Goal: Transaction & Acquisition: Book appointment/travel/reservation

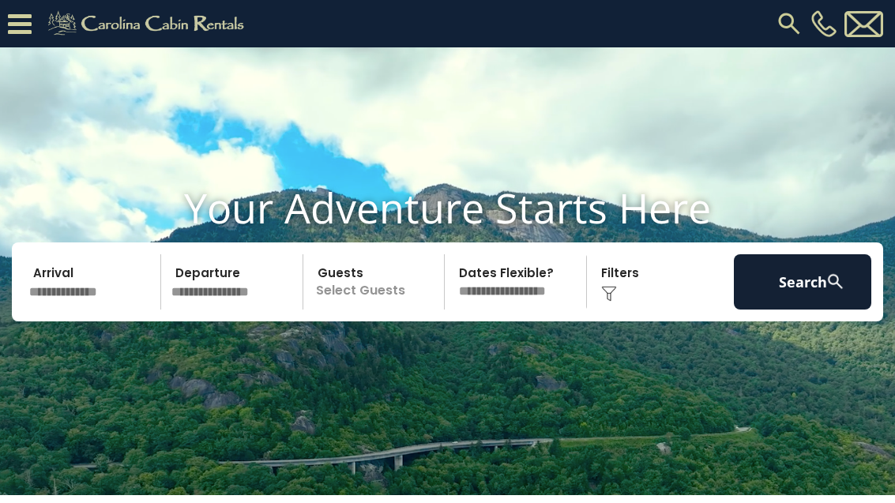
click at [233, 306] on input "text" at bounding box center [234, 281] width 137 height 55
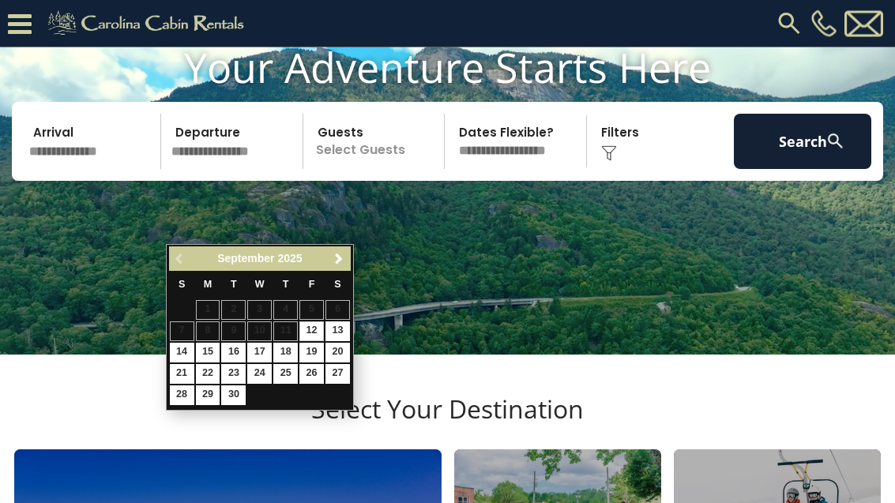
scroll to position [94, 0]
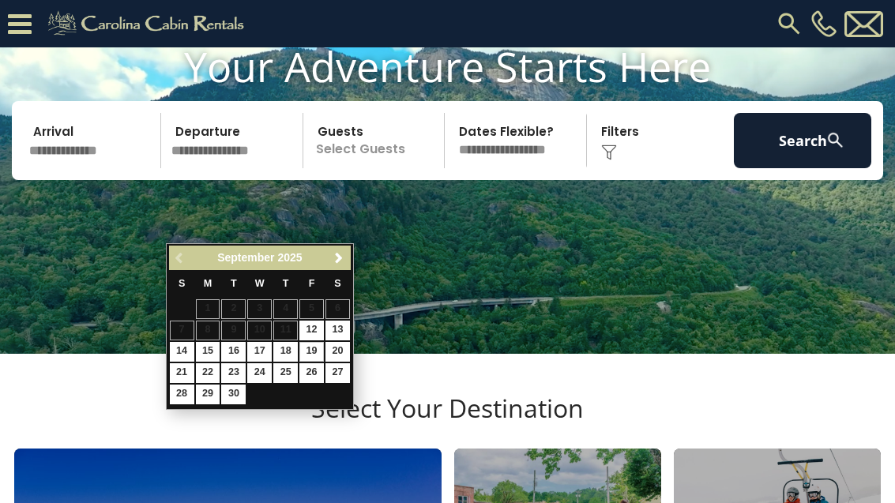
click at [313, 345] on link "19" at bounding box center [311, 352] width 24 height 20
type input "*******"
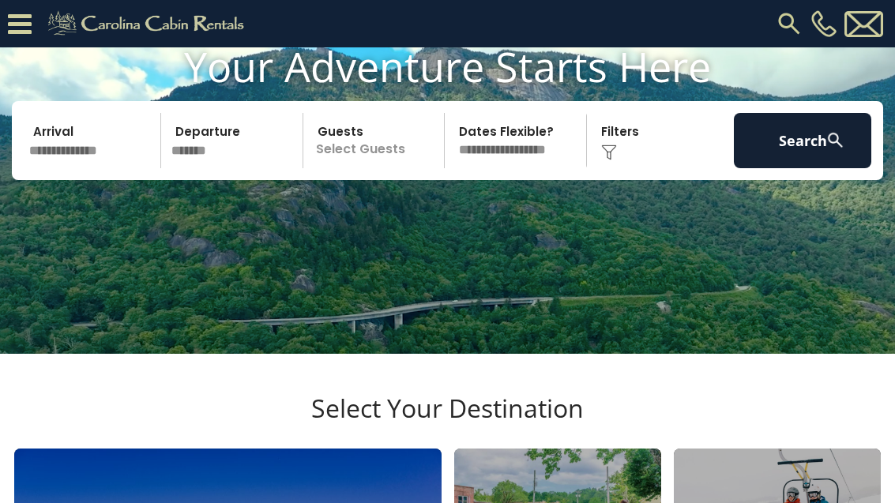
click at [378, 168] on p "Select Guests" at bounding box center [376, 140] width 137 height 55
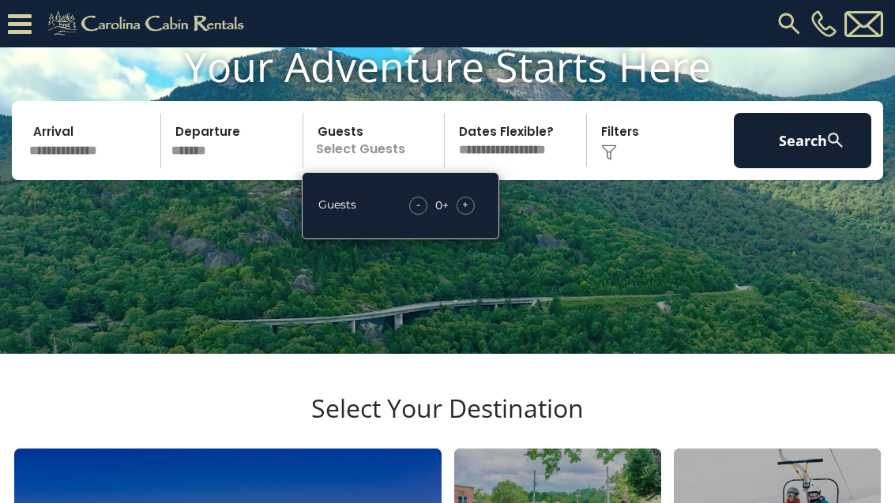
click at [464, 212] on span "+" at bounding box center [465, 205] width 6 height 16
click at [468, 212] on span "+" at bounding box center [465, 205] width 6 height 16
click at [539, 168] on select "**********" at bounding box center [517, 140] width 137 height 55
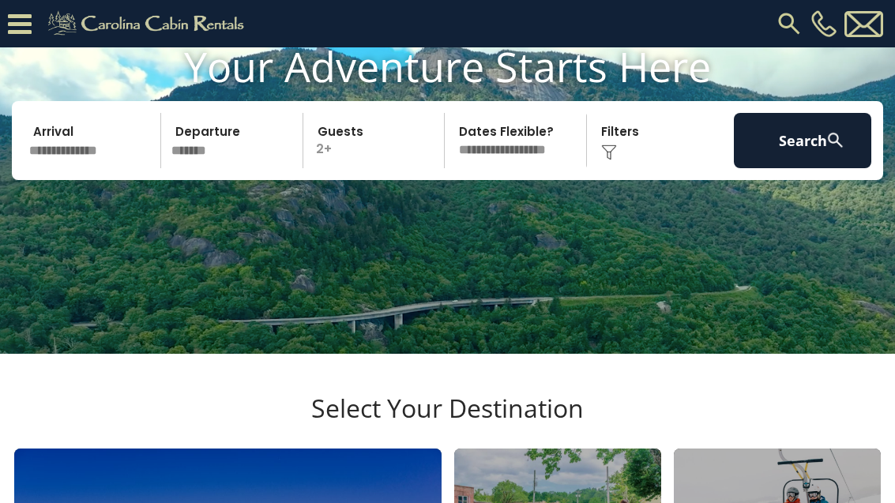
select select "*"
click at [822, 168] on button "Search" at bounding box center [802, 140] width 137 height 55
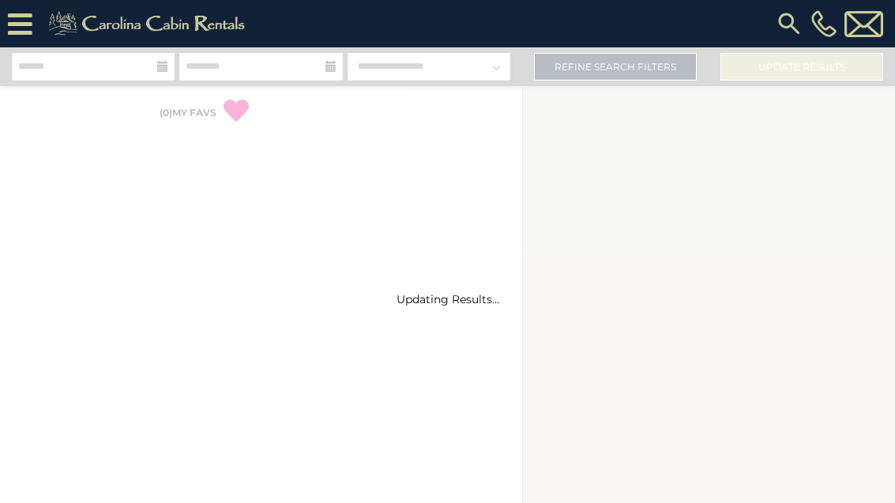
select select "*"
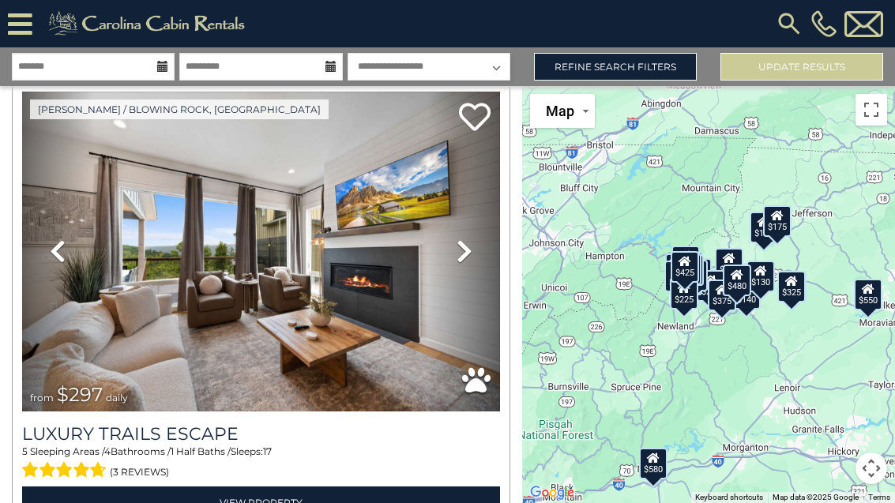
scroll to position [515, 0]
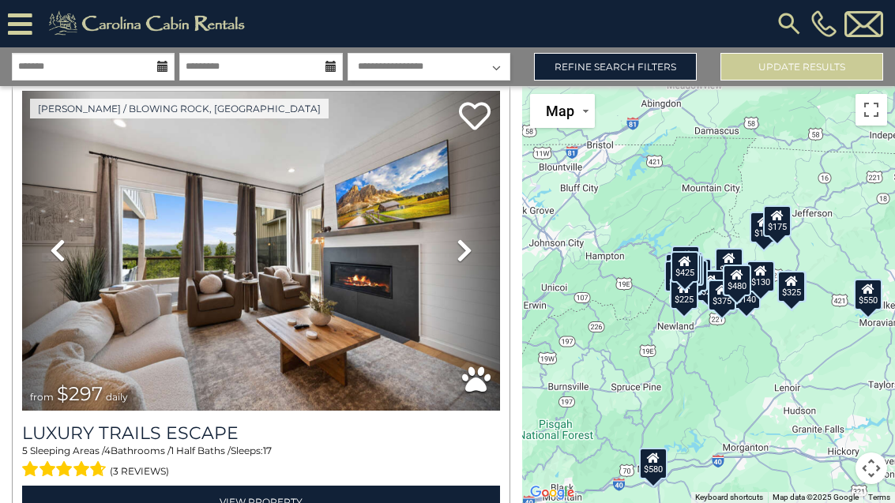
click at [463, 252] on icon at bounding box center [465, 250] width 16 height 25
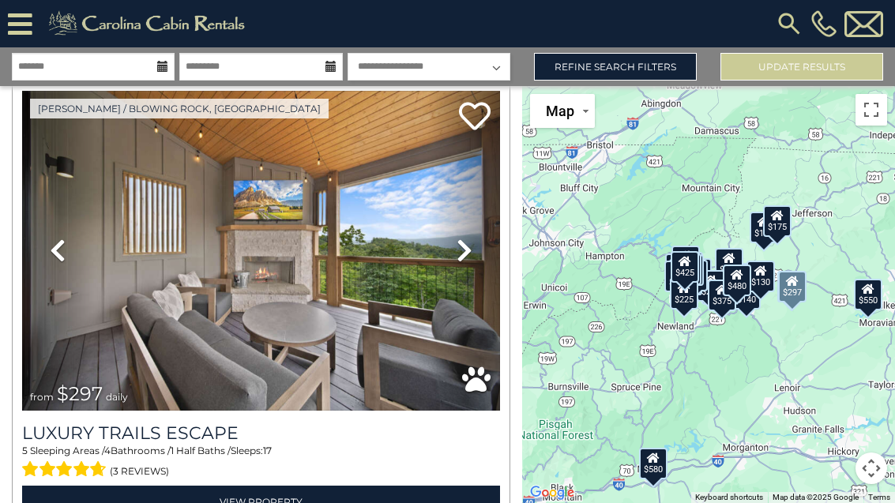
click at [459, 257] on icon at bounding box center [465, 250] width 16 height 25
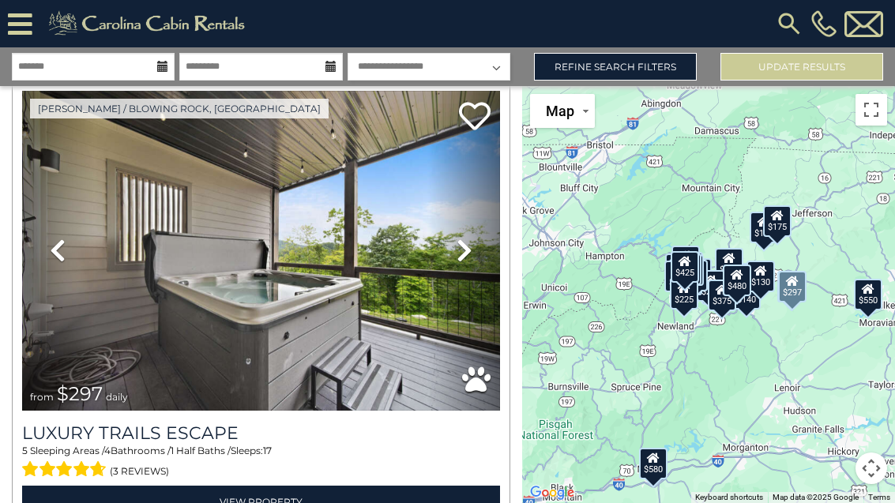
click at [461, 258] on icon at bounding box center [465, 250] width 16 height 25
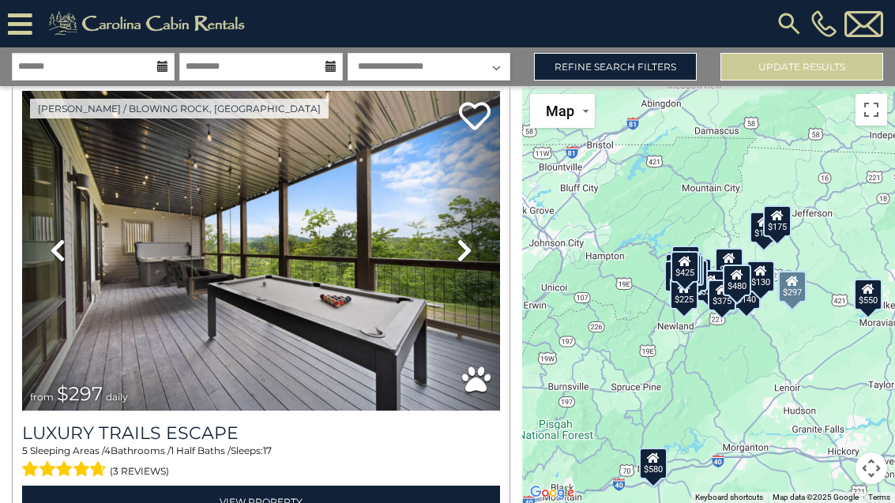
click at [463, 257] on icon at bounding box center [465, 250] width 16 height 25
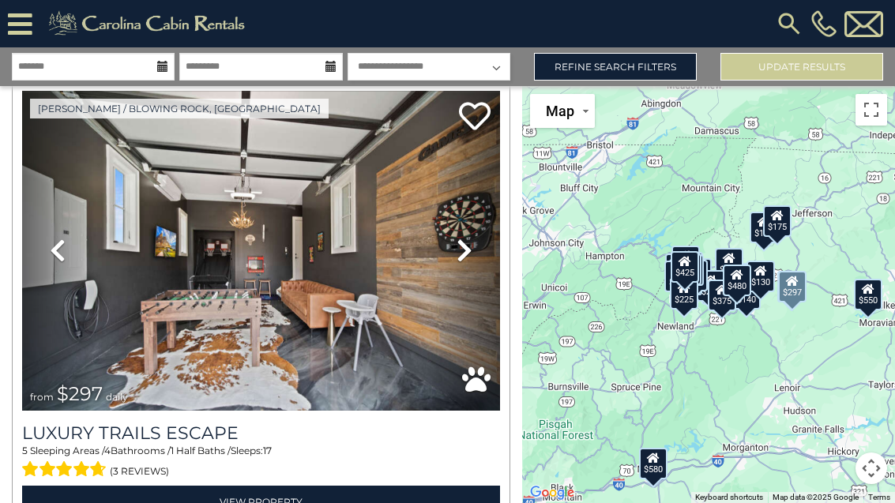
click at [460, 258] on icon at bounding box center [465, 250] width 16 height 25
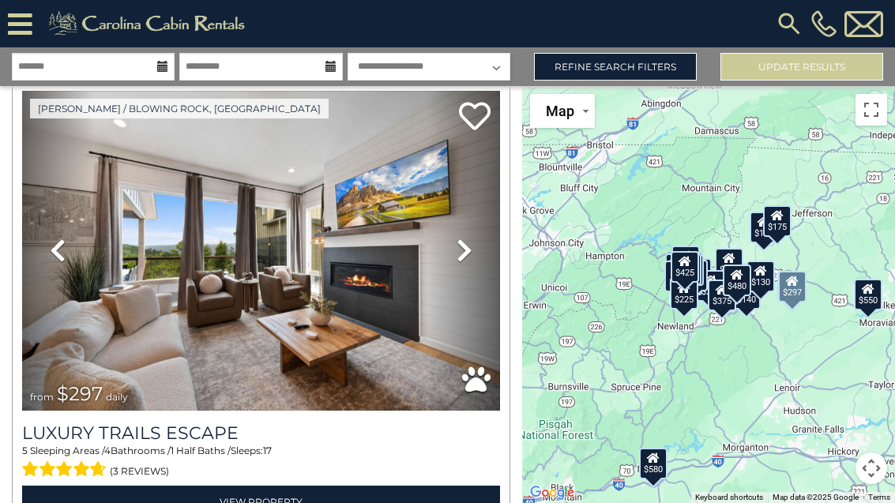
click at [457, 260] on icon at bounding box center [465, 250] width 16 height 25
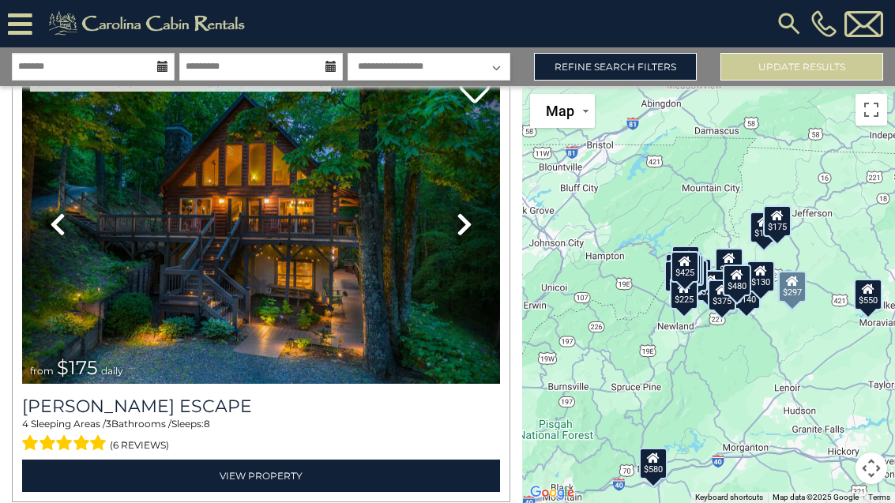
scroll to position [1001, 0]
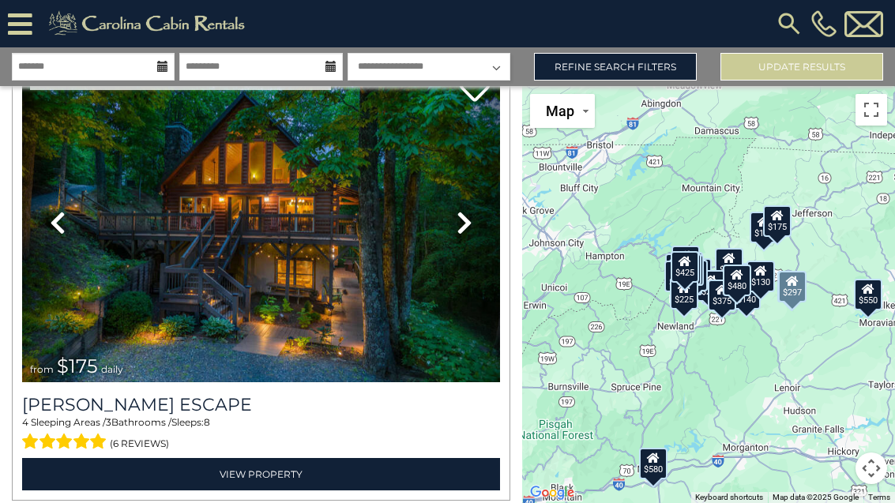
click at [466, 250] on link "Next" at bounding box center [464, 222] width 72 height 320
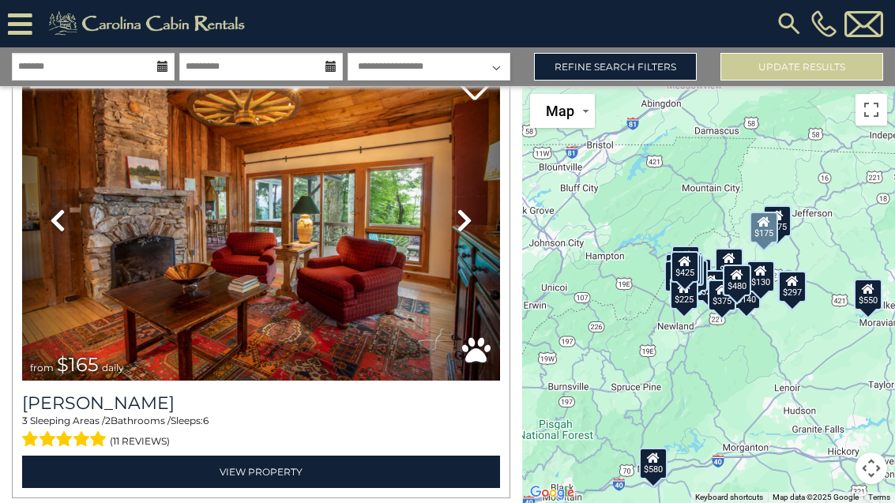
scroll to position [1455, 0]
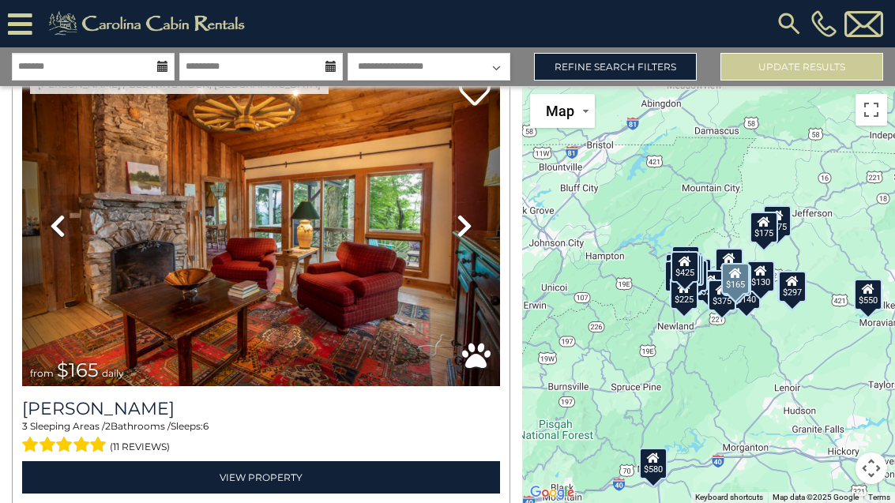
click at [461, 235] on icon at bounding box center [465, 225] width 16 height 25
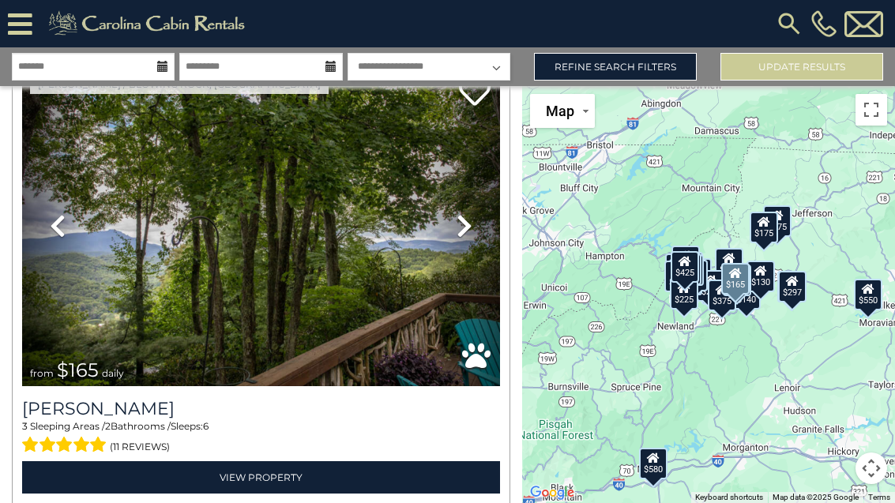
click at [468, 227] on icon at bounding box center [465, 225] width 16 height 25
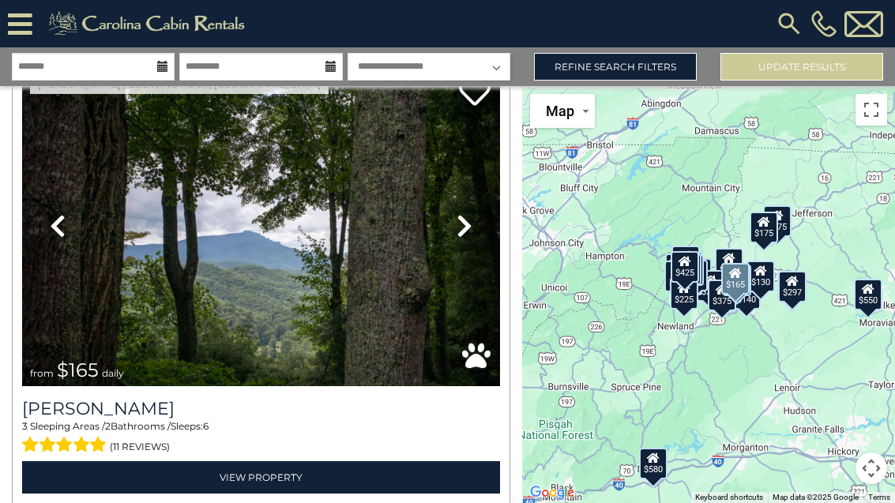
click at [464, 234] on icon at bounding box center [465, 225] width 16 height 25
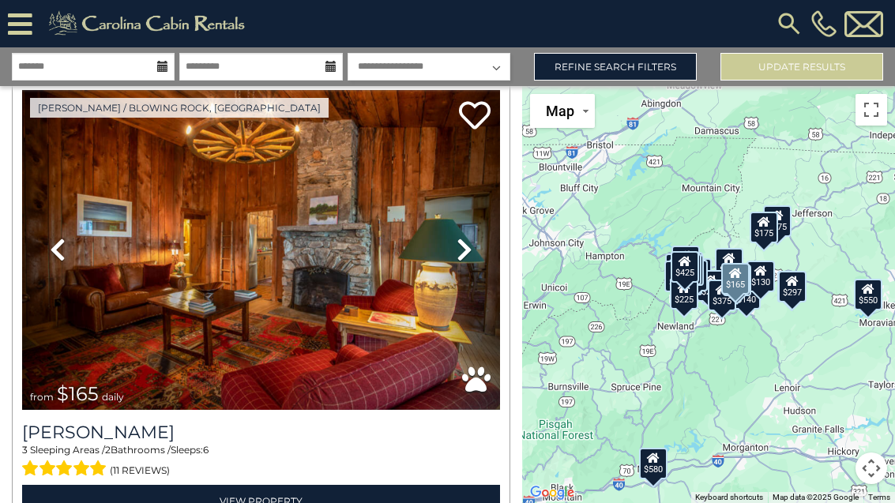
scroll to position [1409, 0]
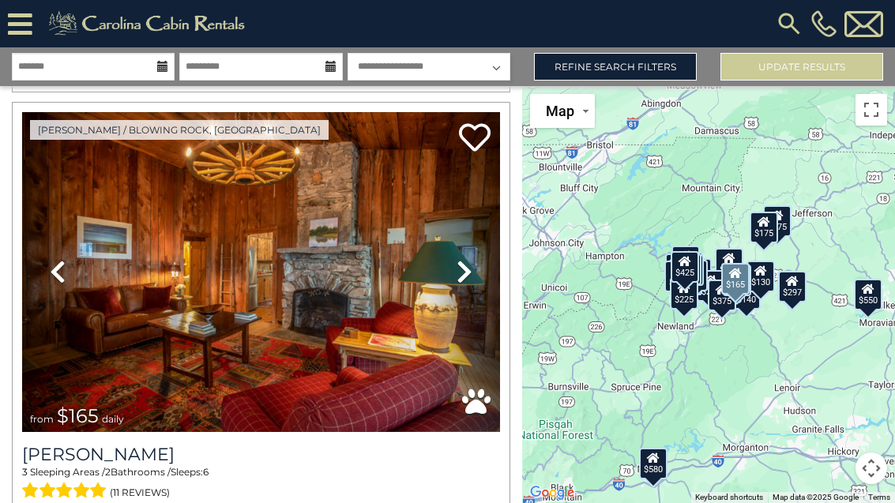
click at [461, 273] on icon at bounding box center [465, 271] width 16 height 25
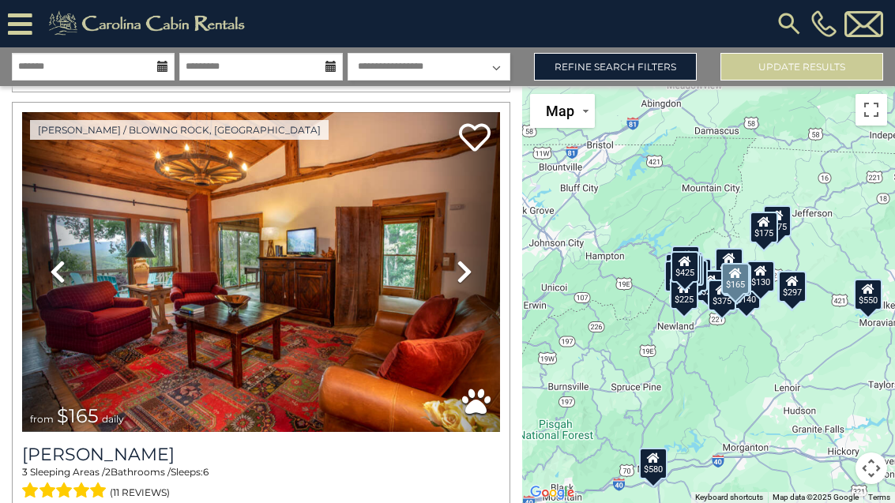
click at [464, 268] on icon at bounding box center [465, 271] width 16 height 25
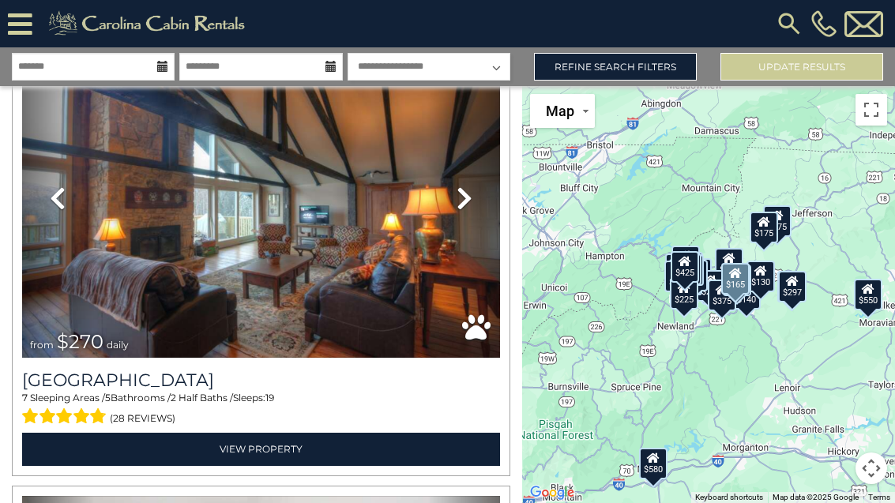
scroll to position [4238, 0]
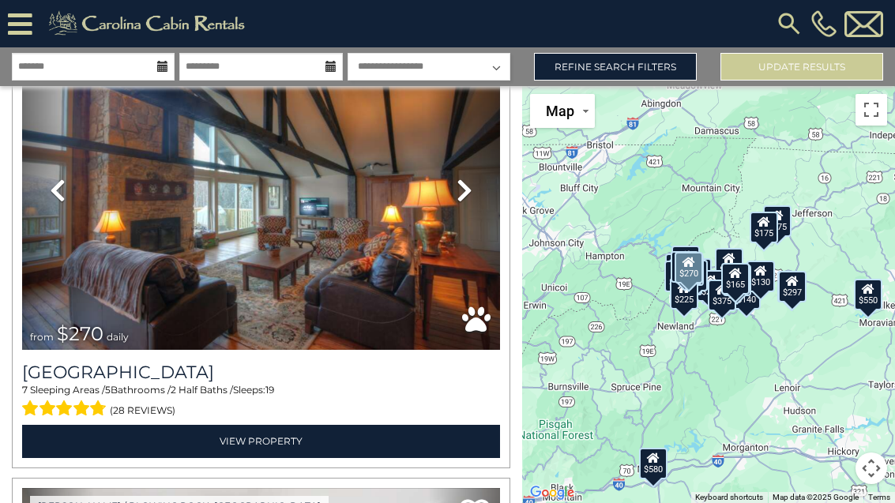
click at [462, 201] on icon at bounding box center [465, 190] width 16 height 25
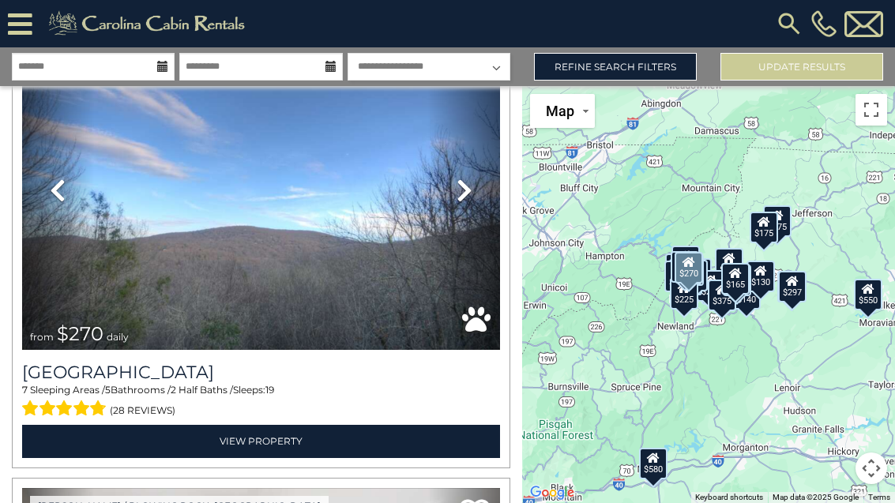
click at [461, 186] on icon at bounding box center [465, 190] width 16 height 25
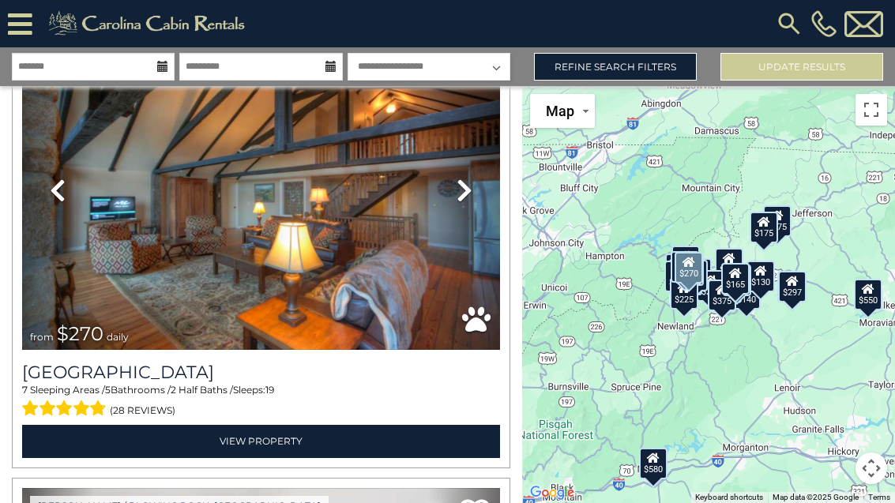
click at [473, 212] on link "Next" at bounding box center [464, 190] width 72 height 320
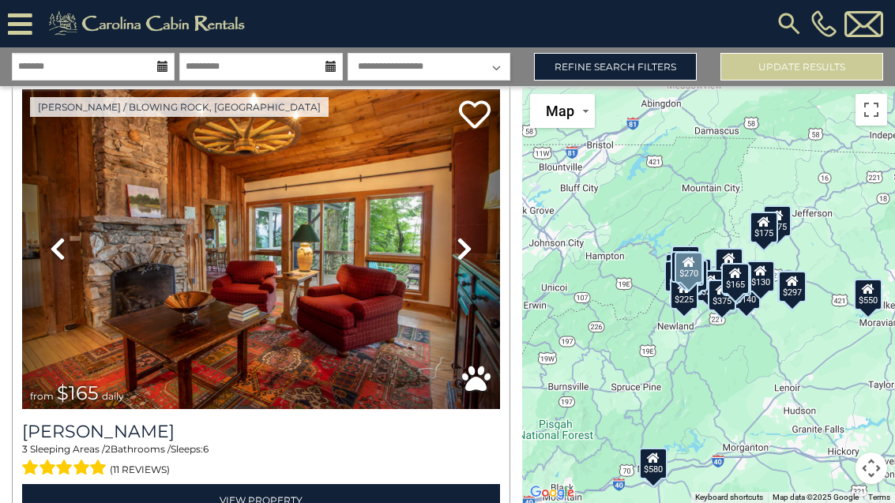
scroll to position [1418, 0]
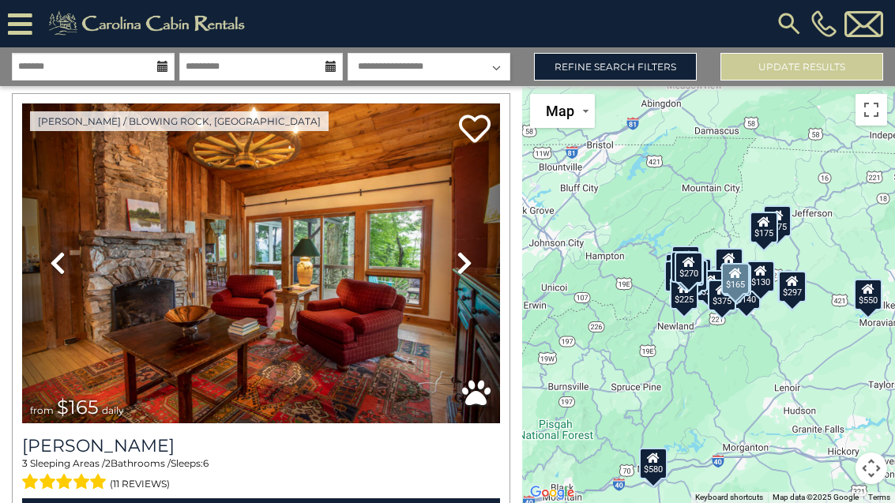
click at [462, 274] on icon at bounding box center [465, 262] width 16 height 25
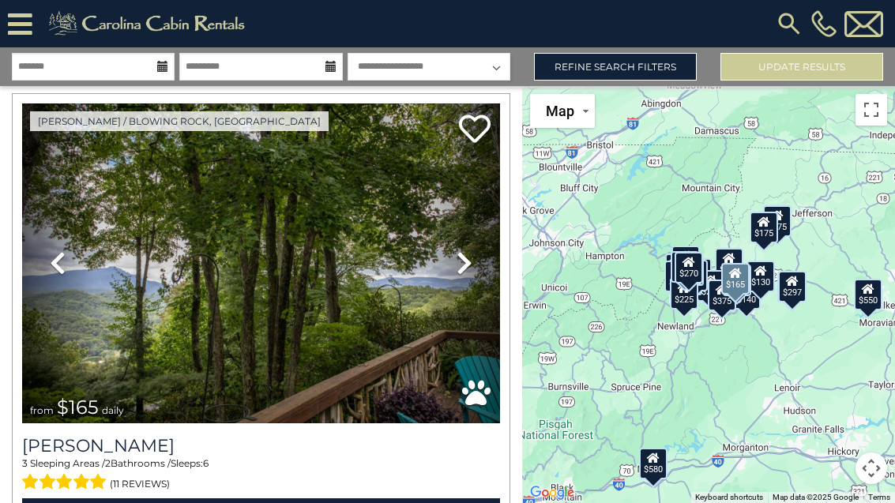
click at [466, 268] on icon at bounding box center [465, 262] width 16 height 25
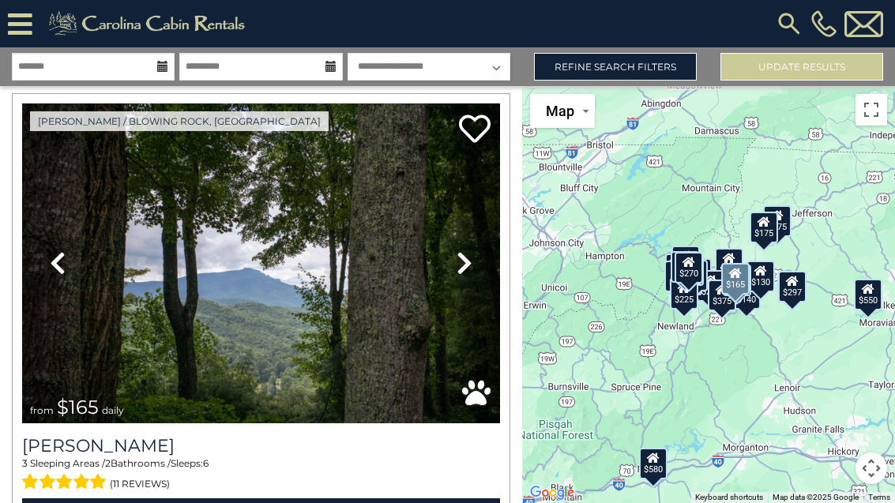
click at [449, 273] on link "Next" at bounding box center [464, 263] width 72 height 320
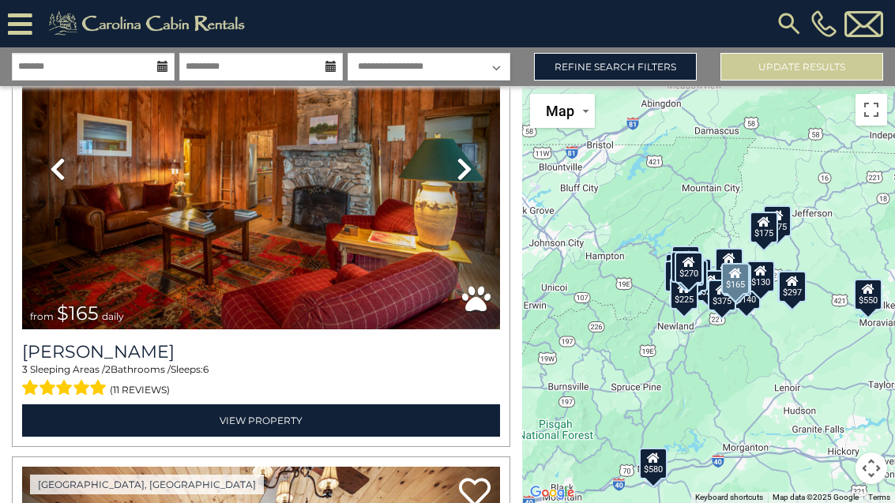
scroll to position [1509, 0]
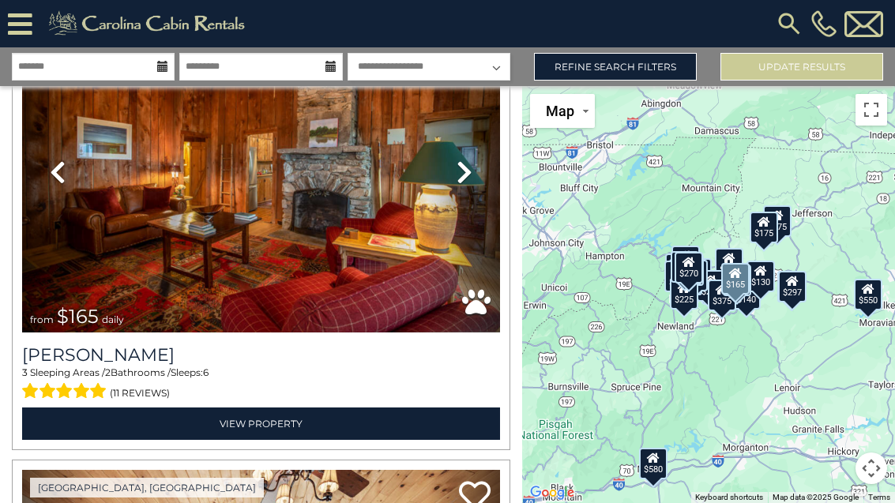
click at [362, 416] on link "View Property" at bounding box center [261, 424] width 478 height 32
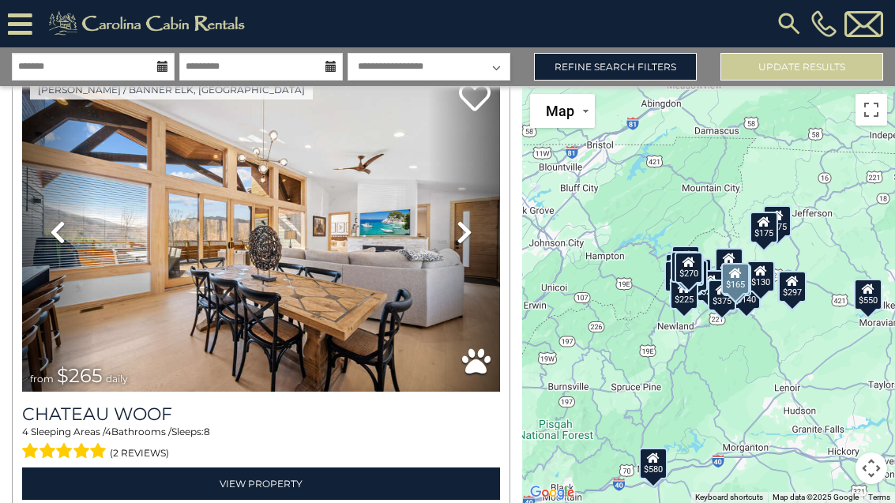
scroll to position [5116, 0]
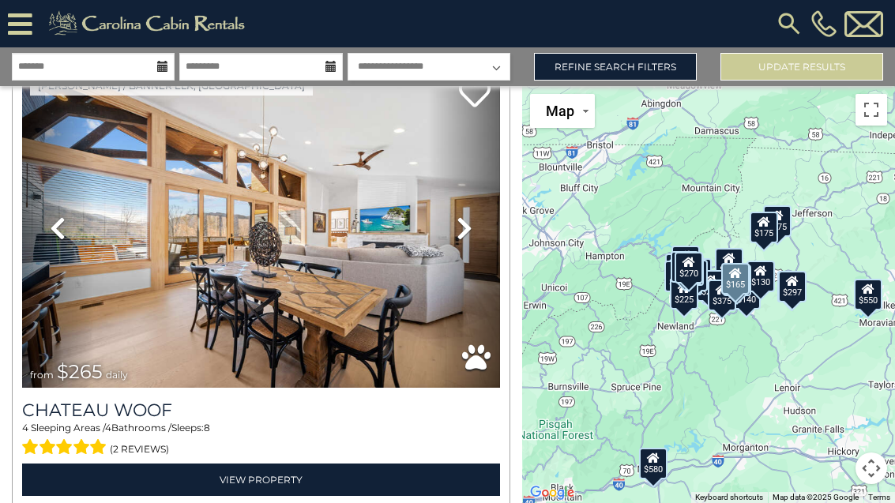
click at [467, 239] on icon at bounding box center [465, 228] width 16 height 25
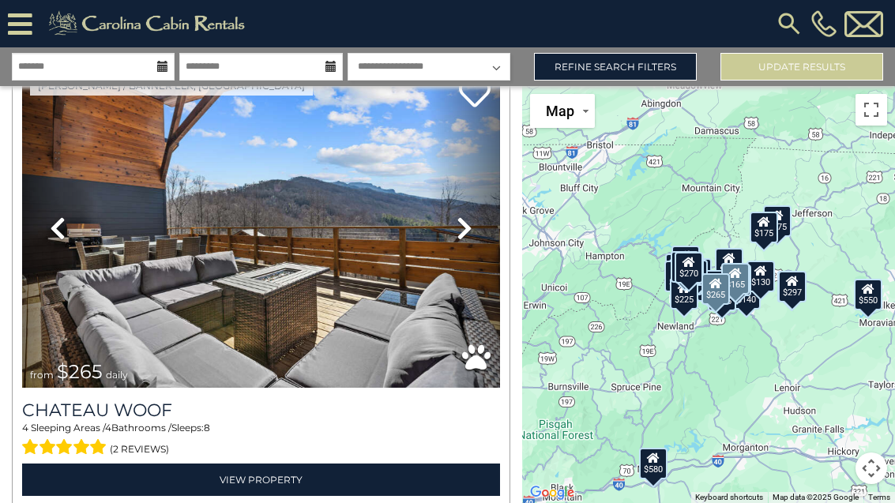
click at [468, 237] on icon at bounding box center [465, 228] width 16 height 25
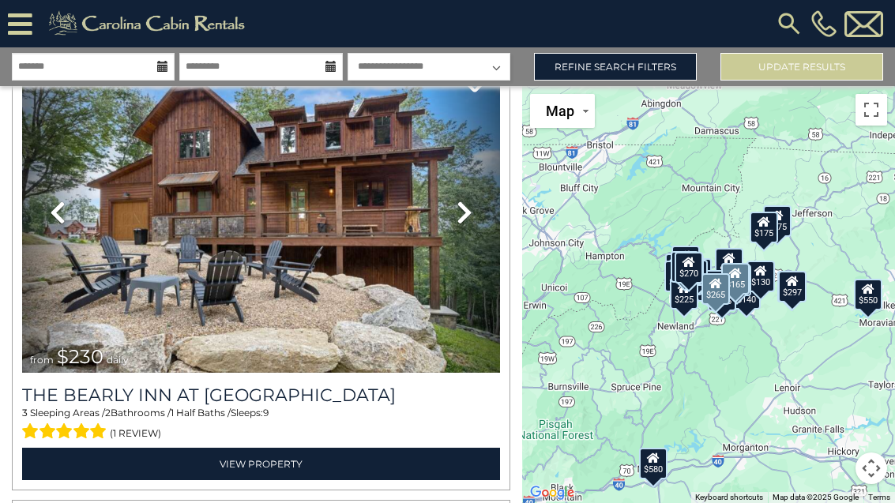
scroll to position [5588, 0]
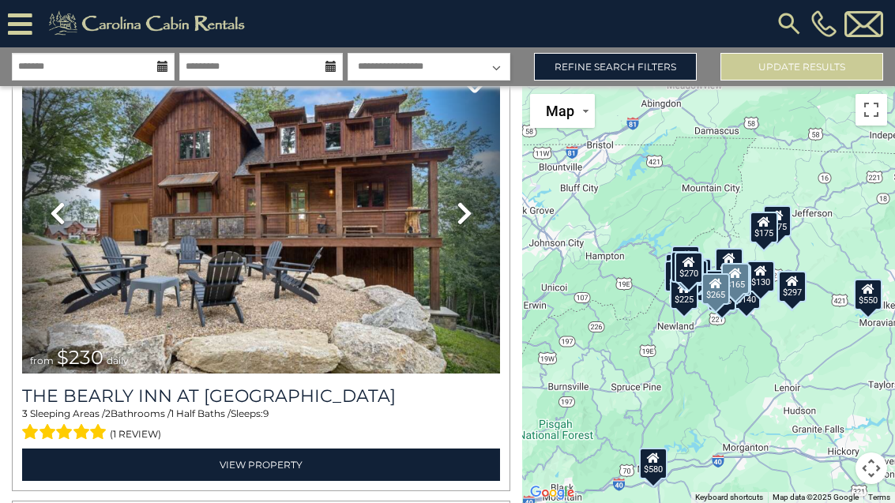
click at [449, 234] on link "Next" at bounding box center [464, 214] width 72 height 320
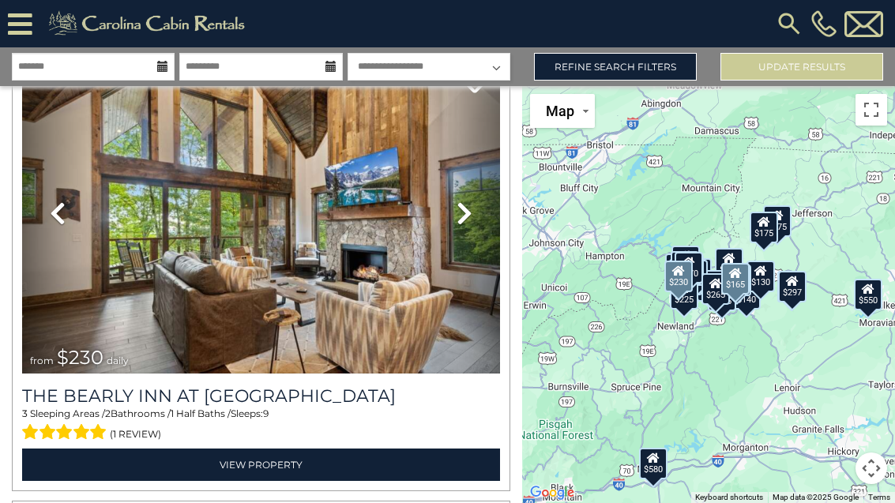
click at [459, 220] on icon at bounding box center [465, 213] width 16 height 25
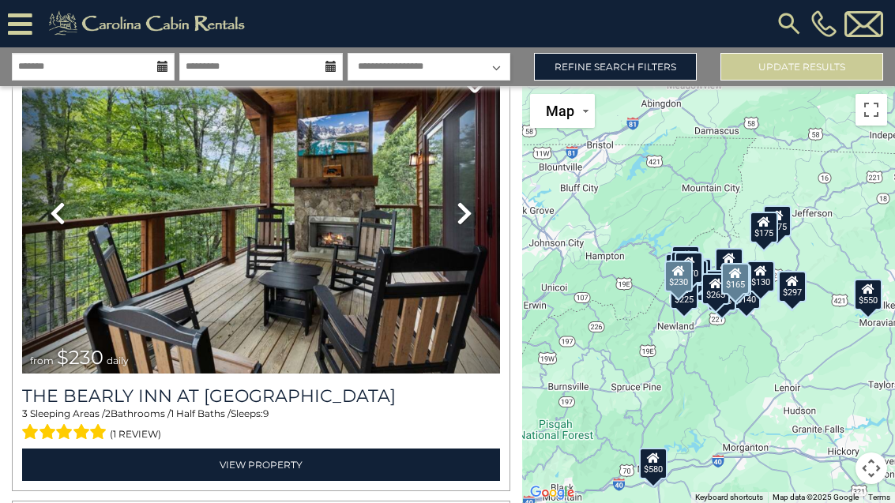
click at [463, 218] on icon at bounding box center [465, 213] width 16 height 25
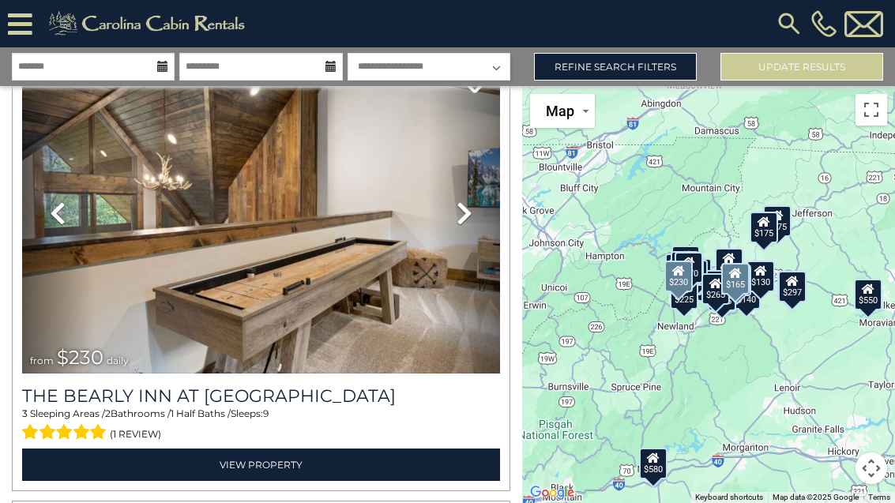
click at [470, 220] on icon at bounding box center [465, 213] width 16 height 25
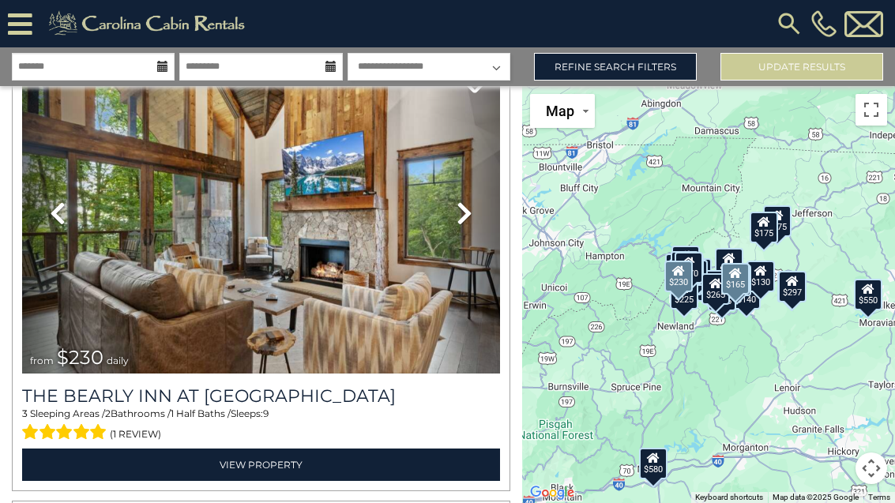
click at [464, 225] on icon at bounding box center [465, 213] width 16 height 25
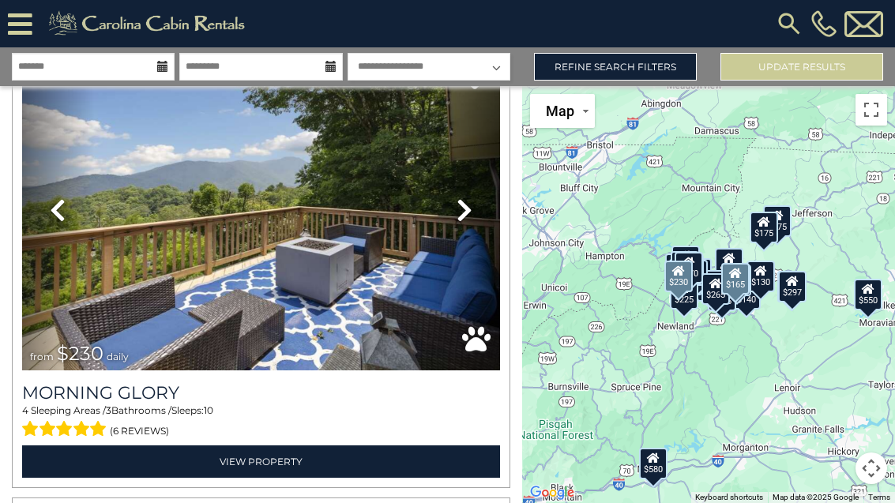
scroll to position [6966, 0]
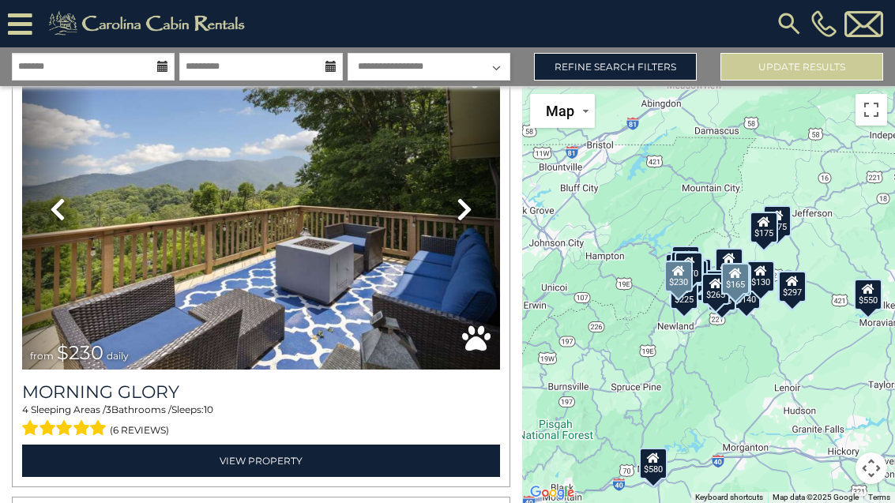
click at [655, 68] on link "Refine Search Filters" at bounding box center [615, 67] width 163 height 28
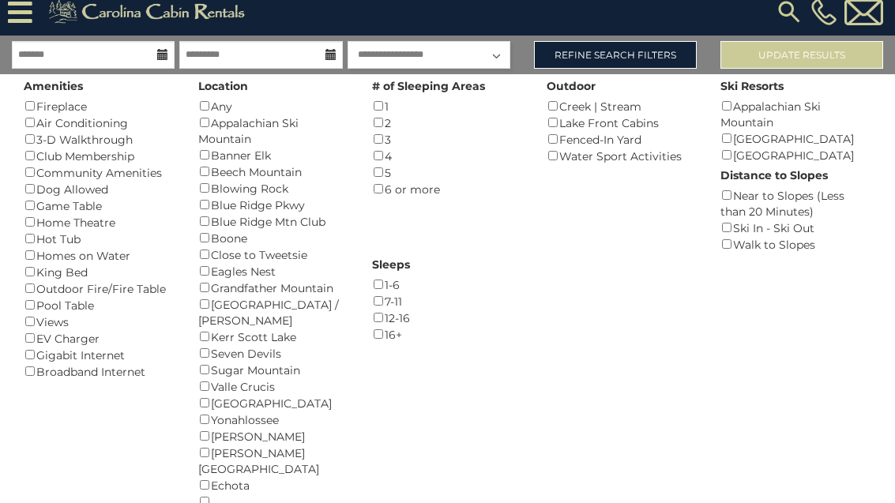
scroll to position [12, 0]
click at [624, 58] on link "Refine Search Filters" at bounding box center [615, 55] width 163 height 28
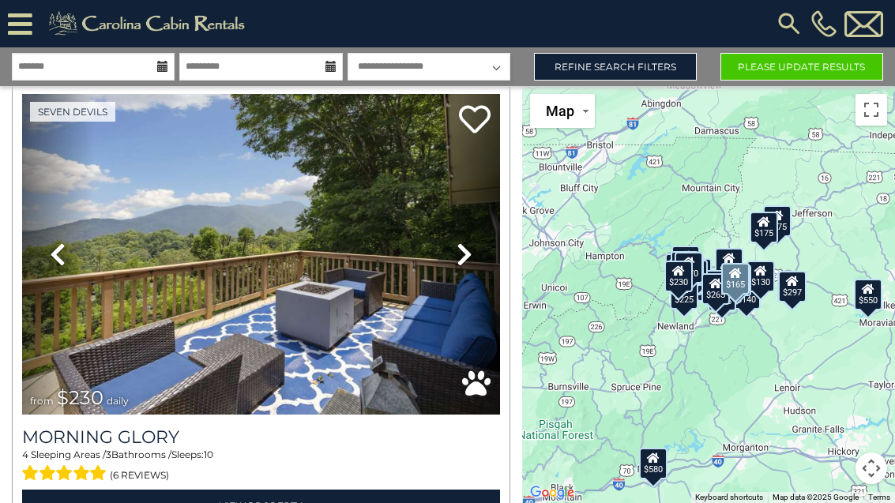
scroll to position [6921, 0]
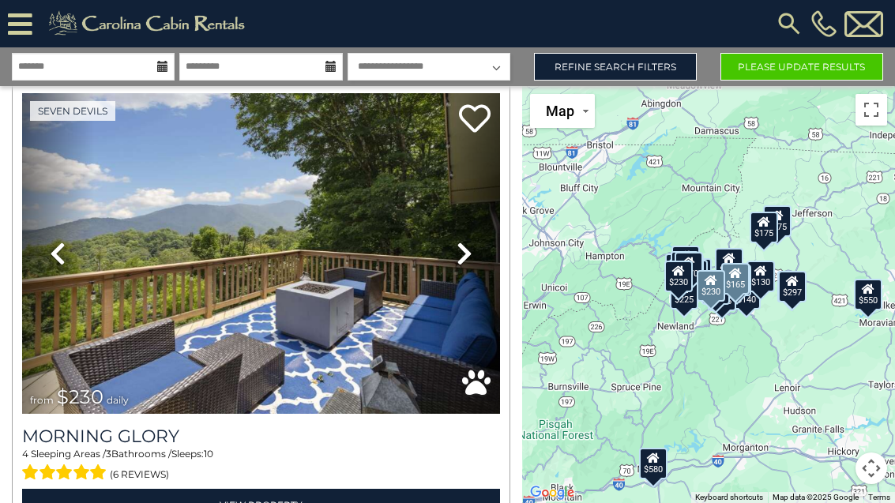
click at [446, 254] on link "Next" at bounding box center [464, 253] width 72 height 320
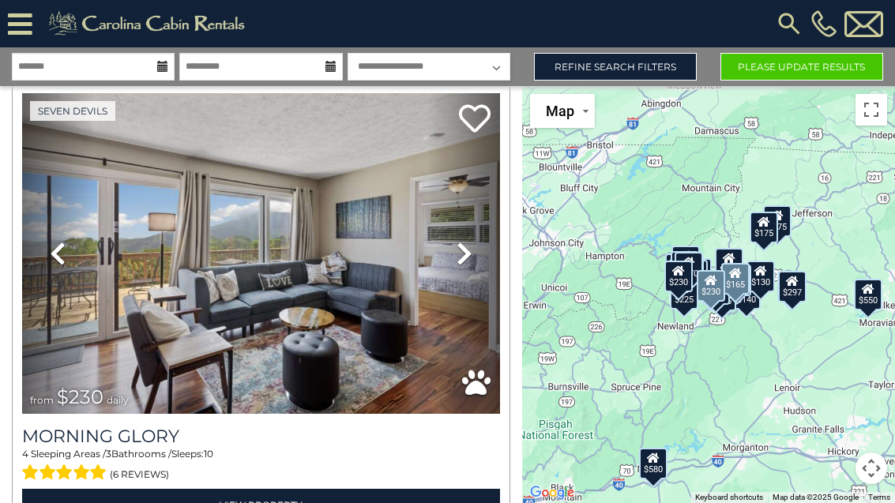
click at [462, 252] on icon at bounding box center [465, 253] width 16 height 25
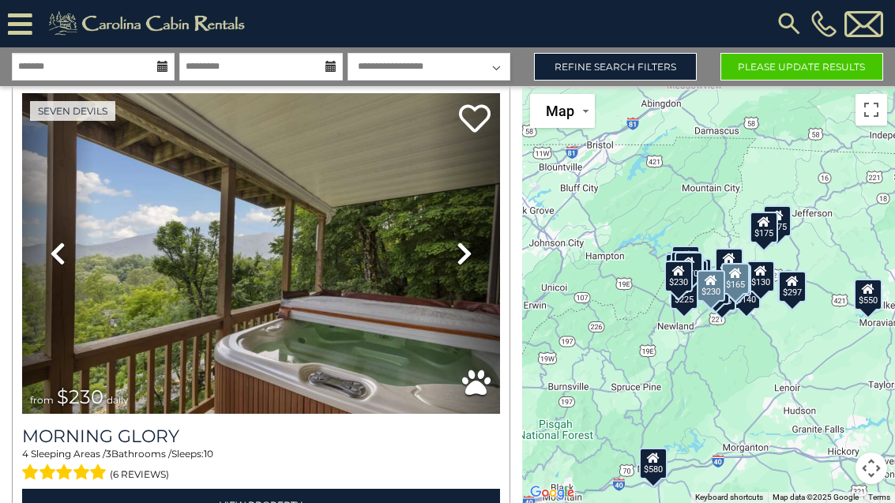
click at [466, 248] on icon at bounding box center [465, 253] width 16 height 25
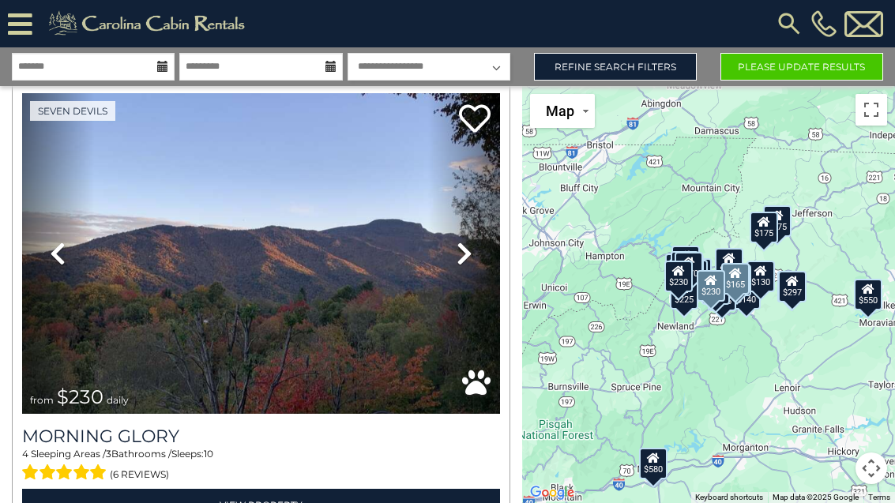
click at [459, 248] on icon at bounding box center [465, 253] width 16 height 25
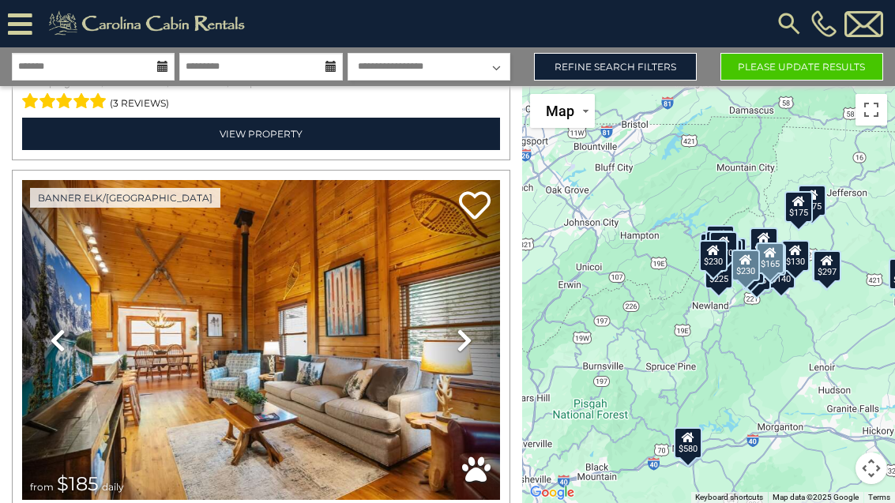
scroll to position [8206, 0]
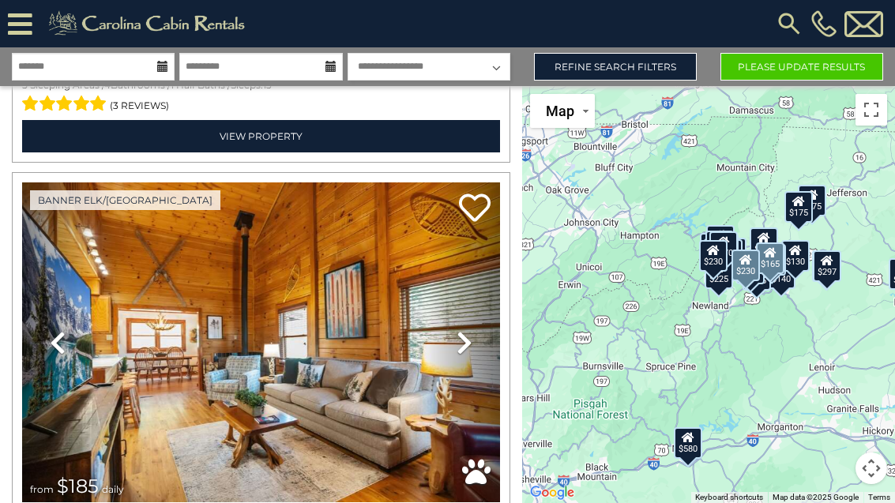
click at [663, 57] on link "Refine Search Filters" at bounding box center [615, 67] width 163 height 28
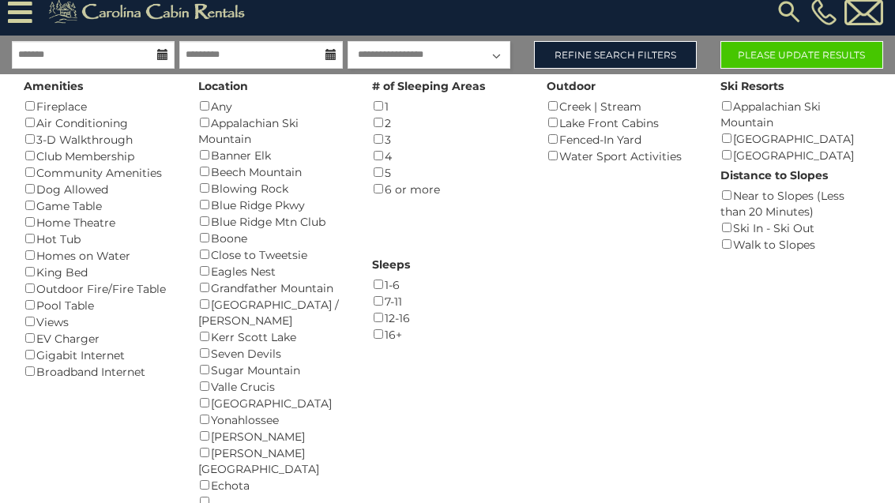
click at [668, 61] on link "Refine Search Filters" at bounding box center [615, 55] width 163 height 28
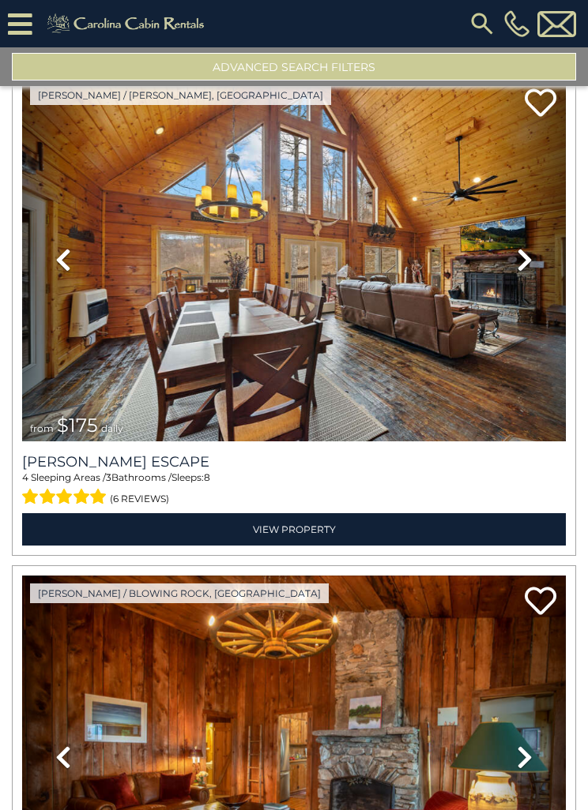
scroll to position [1092, 0]
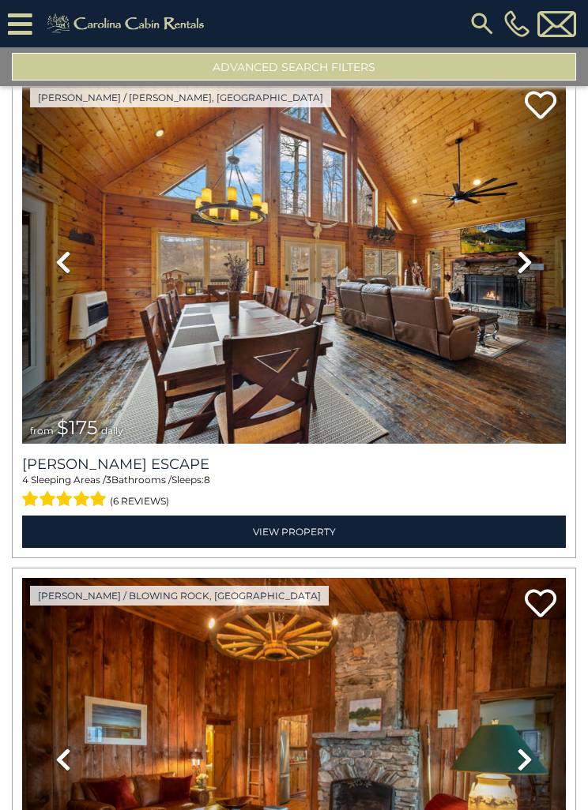
click at [502, 269] on link "Next" at bounding box center [524, 262] width 81 height 364
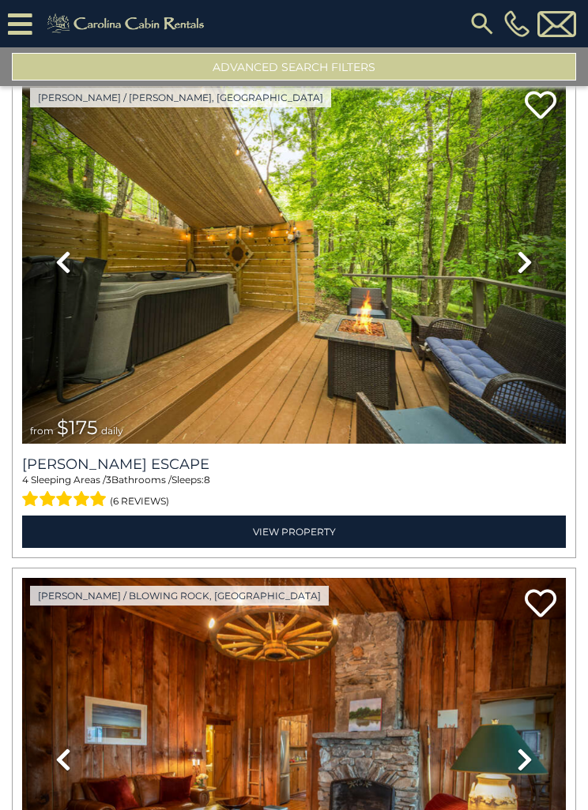
click at [512, 260] on link "Next" at bounding box center [524, 262] width 81 height 364
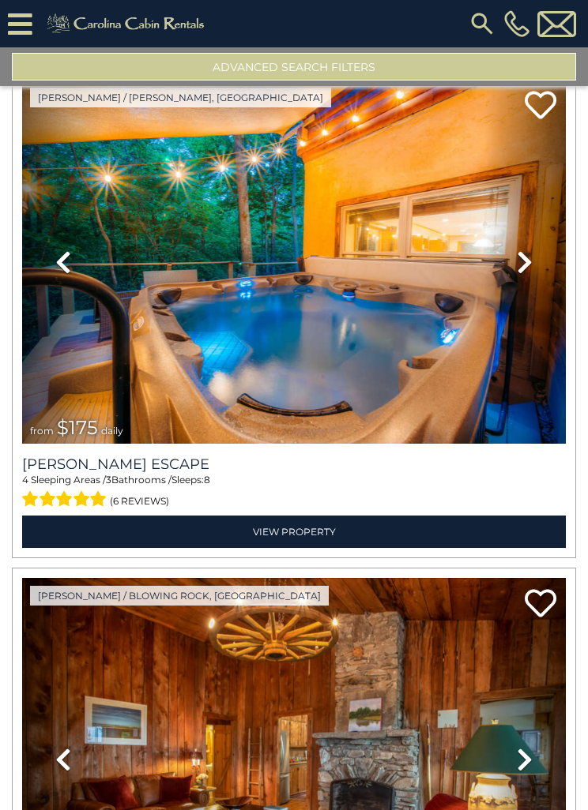
click at [514, 266] on link "Next" at bounding box center [524, 262] width 81 height 364
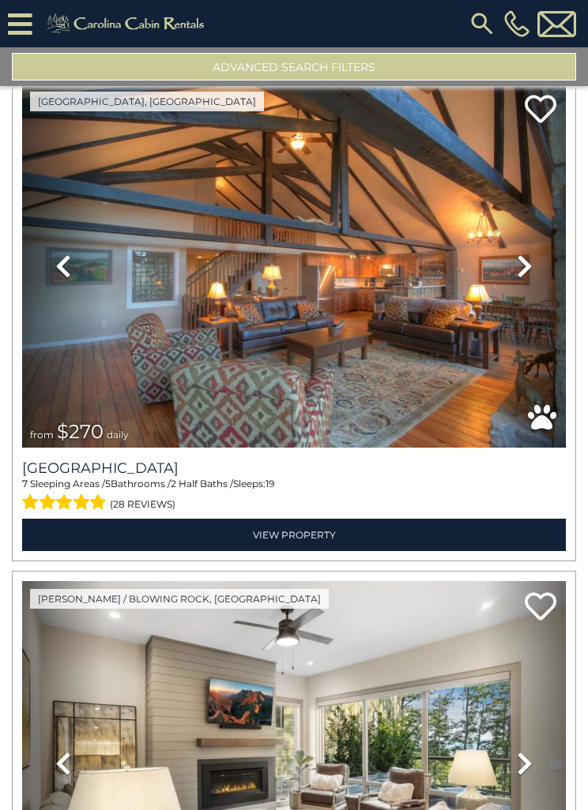
scroll to position [4581, 0]
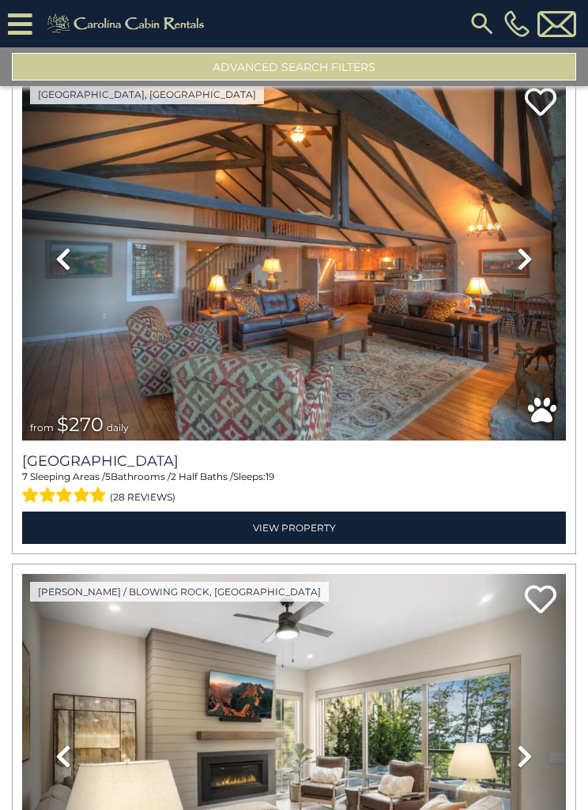
click at [521, 257] on icon at bounding box center [525, 258] width 16 height 25
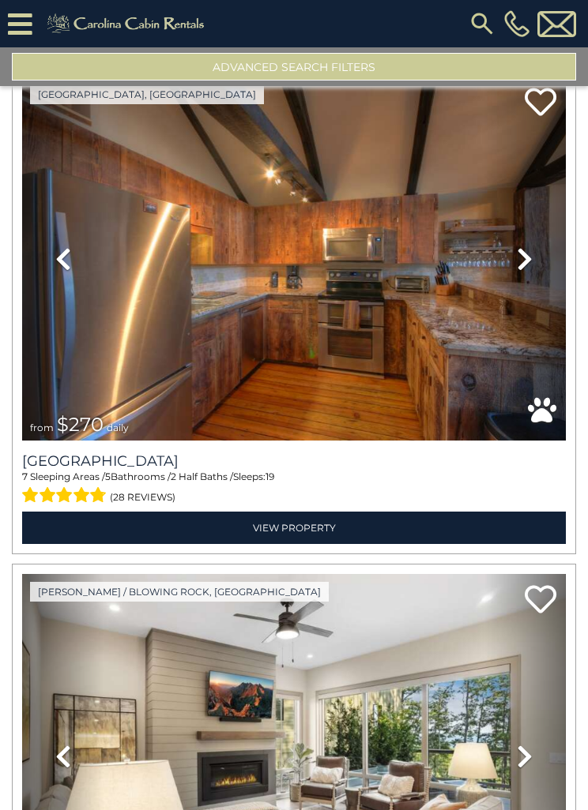
click at [513, 260] on link "Next" at bounding box center [524, 259] width 81 height 364
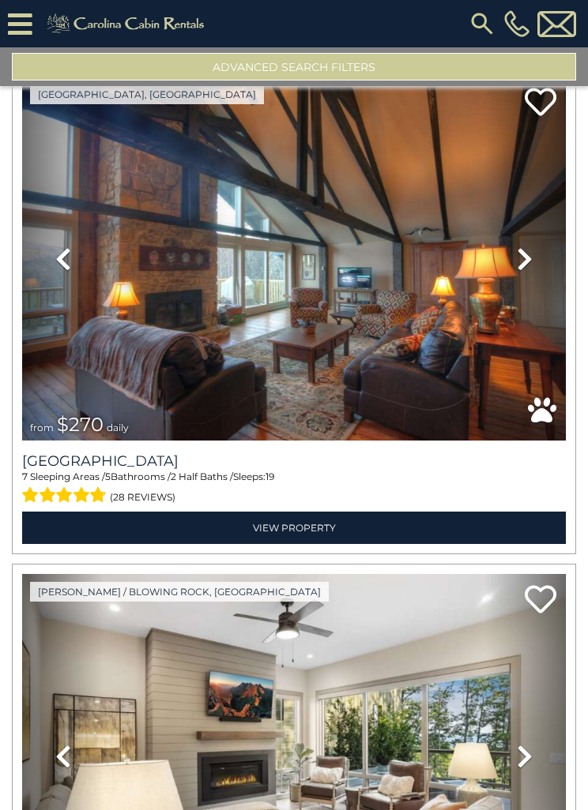
click at [515, 260] on link "Next" at bounding box center [524, 259] width 81 height 364
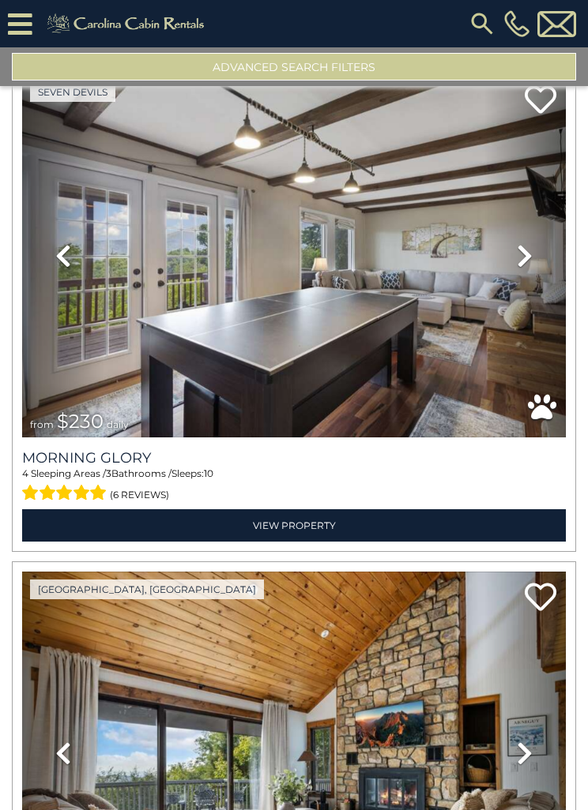
scroll to position [7569, 0]
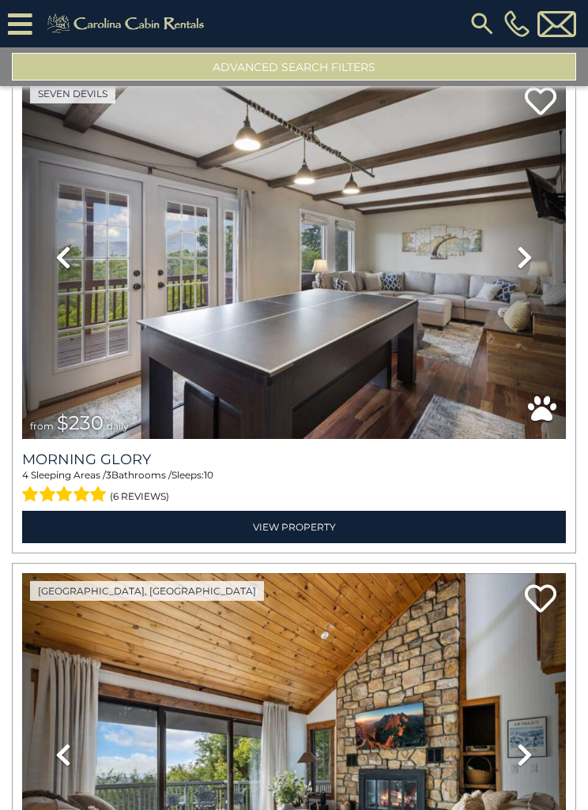
click at [511, 264] on link "Next" at bounding box center [524, 258] width 81 height 364
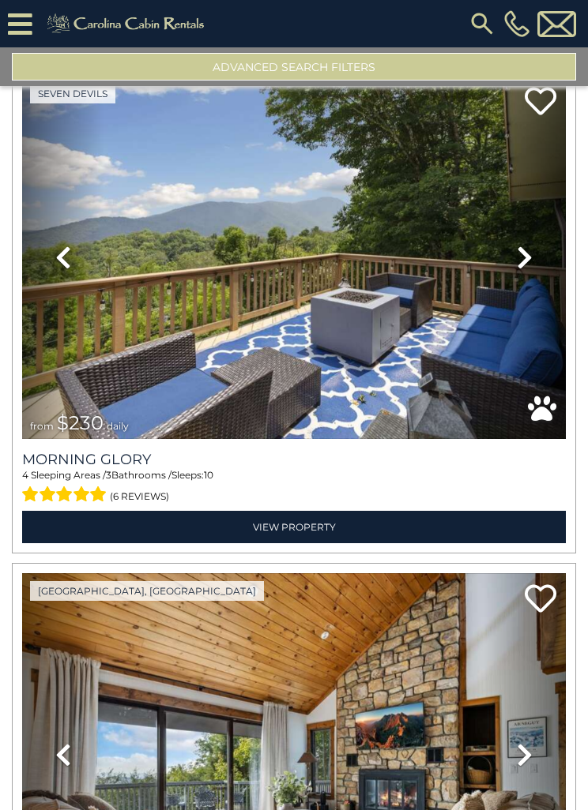
click at [503, 261] on link "Next" at bounding box center [524, 258] width 81 height 364
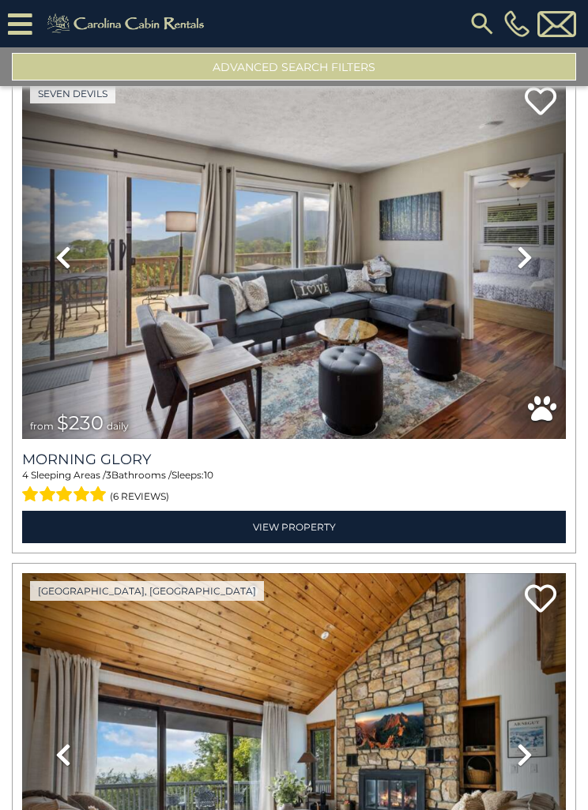
click at [507, 261] on link "Next" at bounding box center [524, 258] width 81 height 364
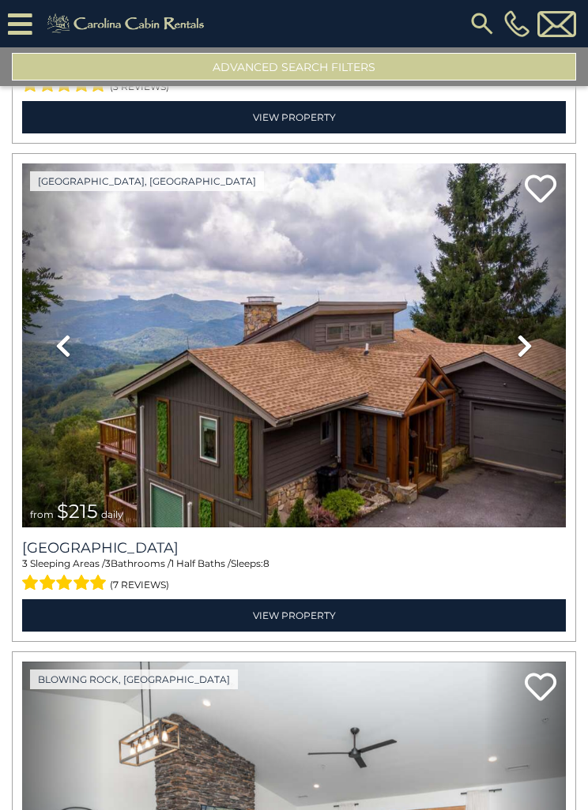
scroll to position [9477, 0]
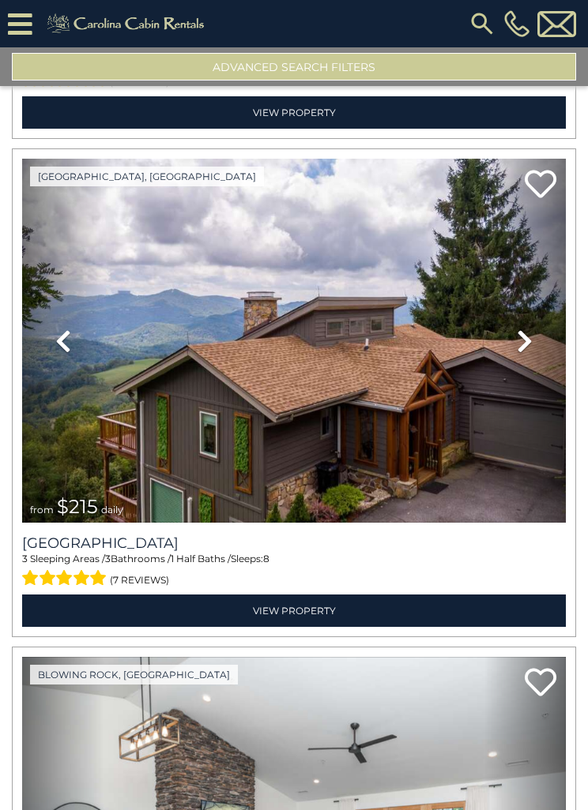
click at [522, 340] on icon at bounding box center [525, 341] width 16 height 25
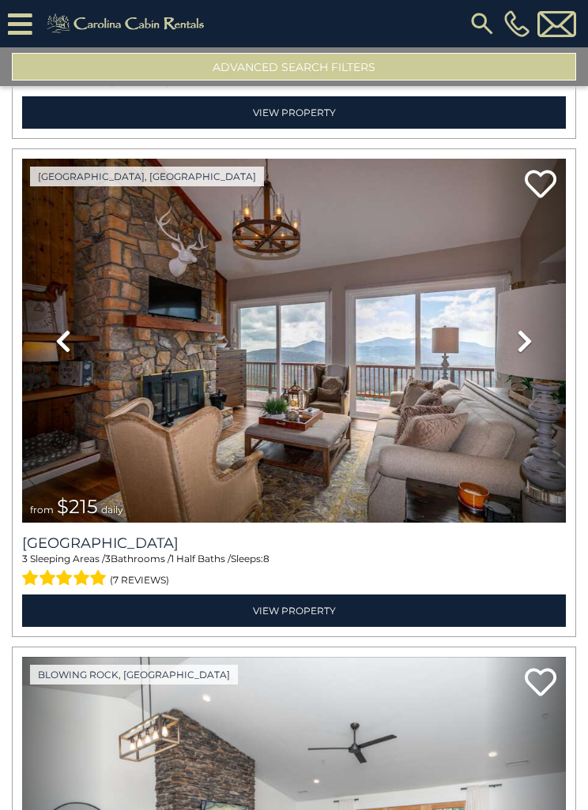
click at [517, 333] on icon at bounding box center [525, 341] width 16 height 25
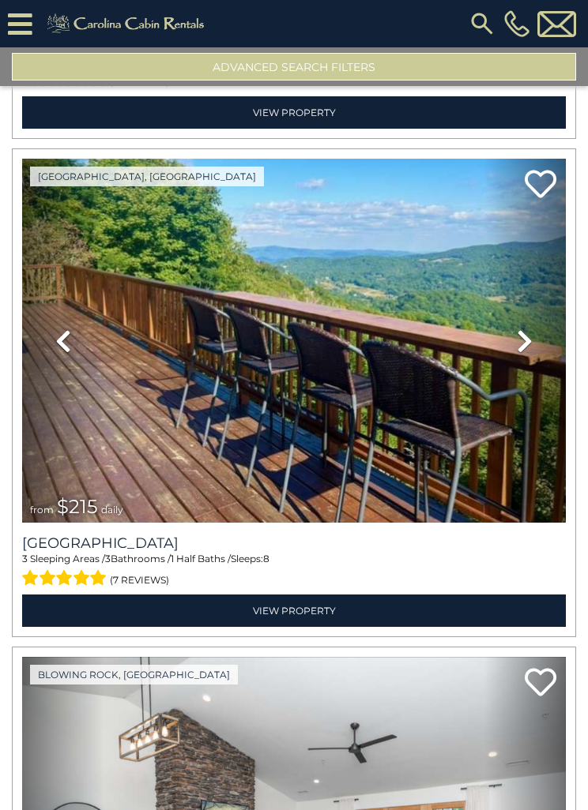
click at [523, 329] on icon at bounding box center [525, 341] width 16 height 25
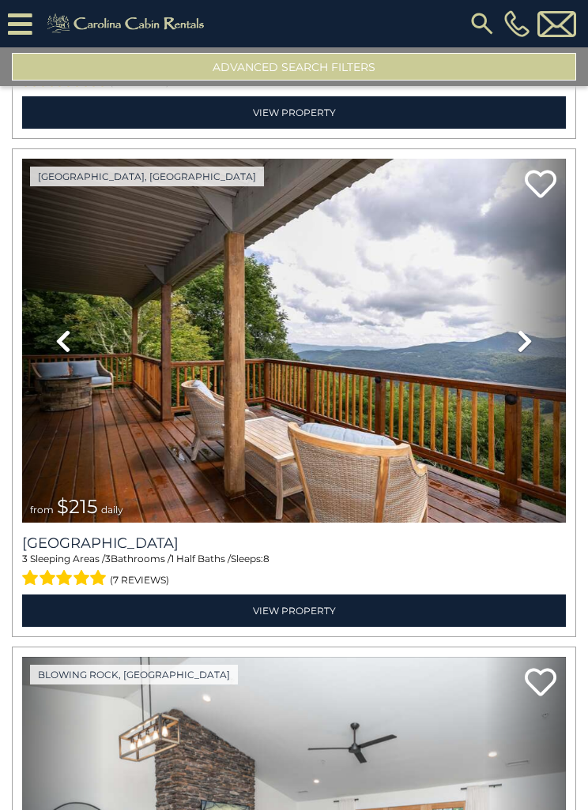
click at [515, 336] on link "Next" at bounding box center [524, 341] width 81 height 364
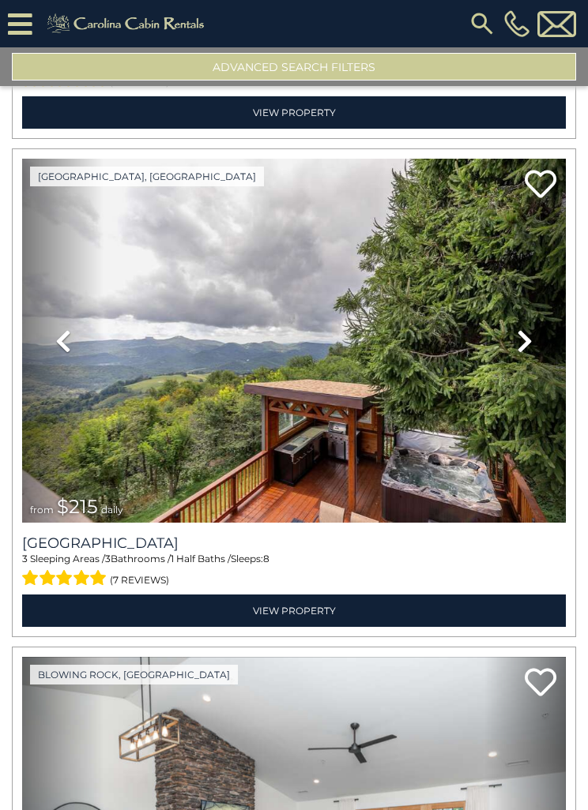
click at [516, 335] on link "Next" at bounding box center [524, 341] width 81 height 364
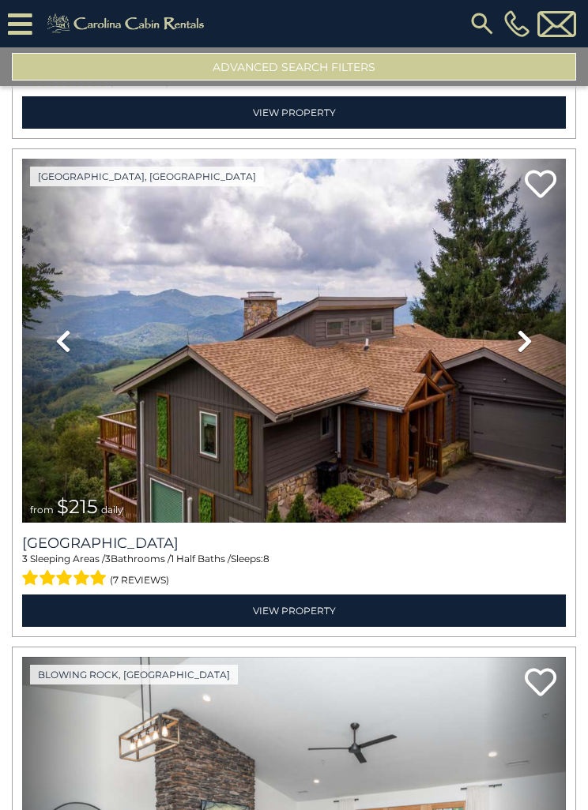
click at [521, 333] on icon at bounding box center [525, 341] width 16 height 25
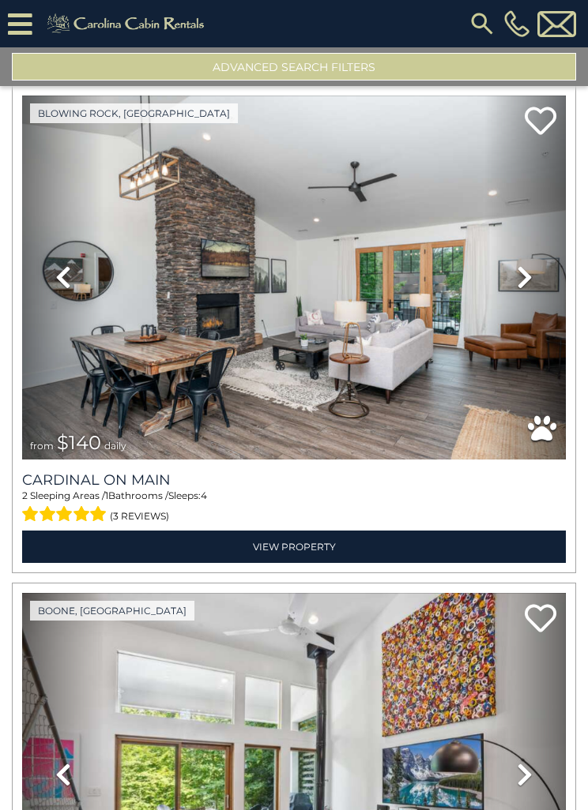
scroll to position [10041, 0]
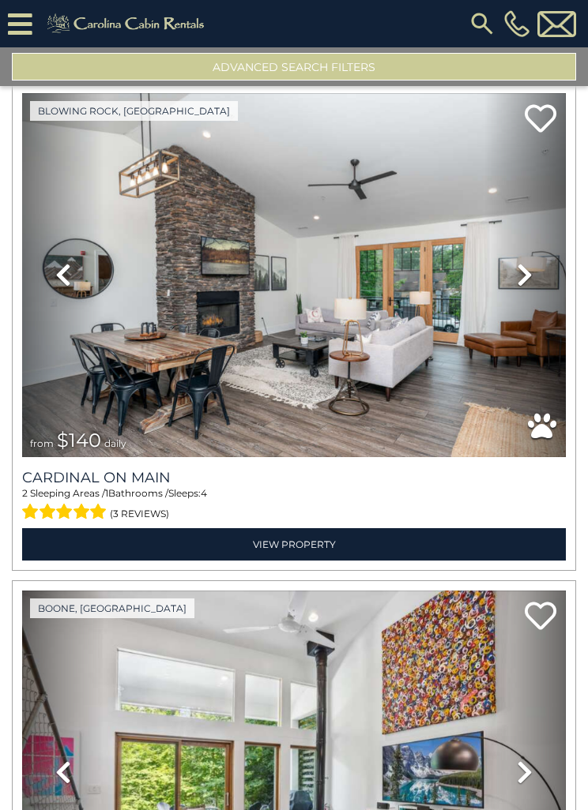
click at [525, 265] on icon at bounding box center [525, 274] width 16 height 25
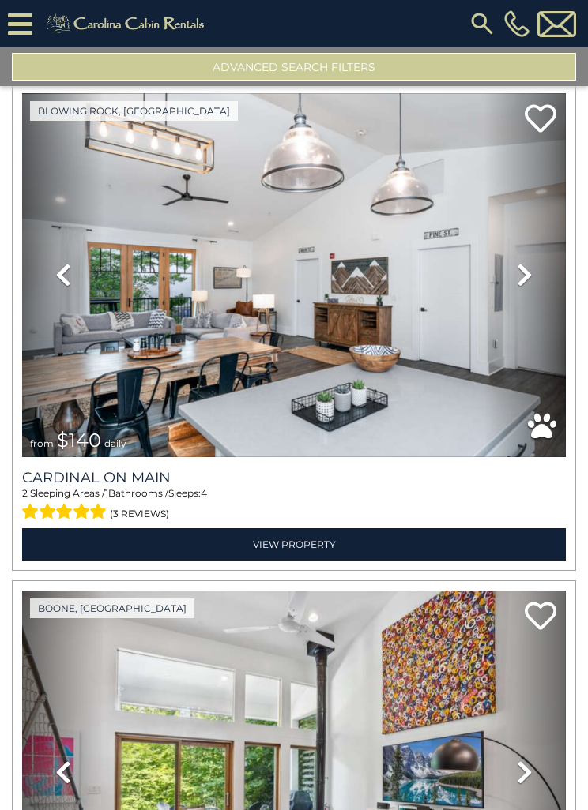
click at [515, 280] on link "Next" at bounding box center [524, 275] width 81 height 364
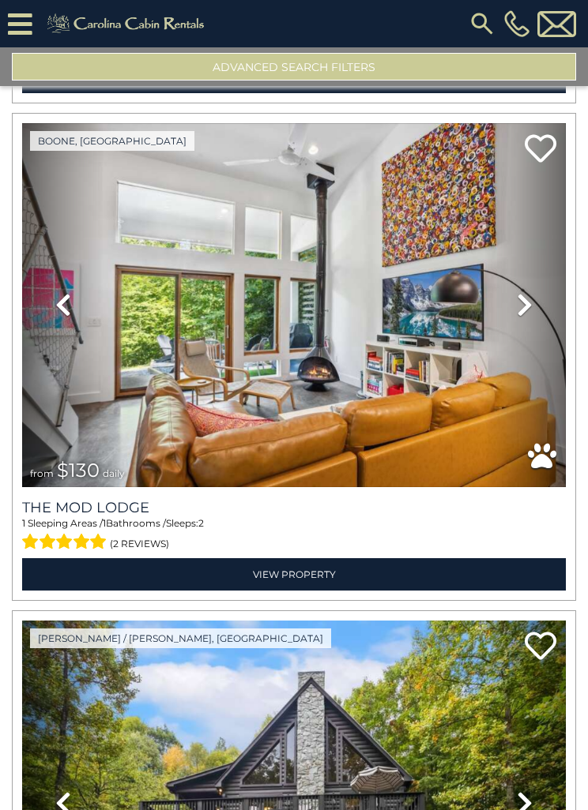
scroll to position [10505, 0]
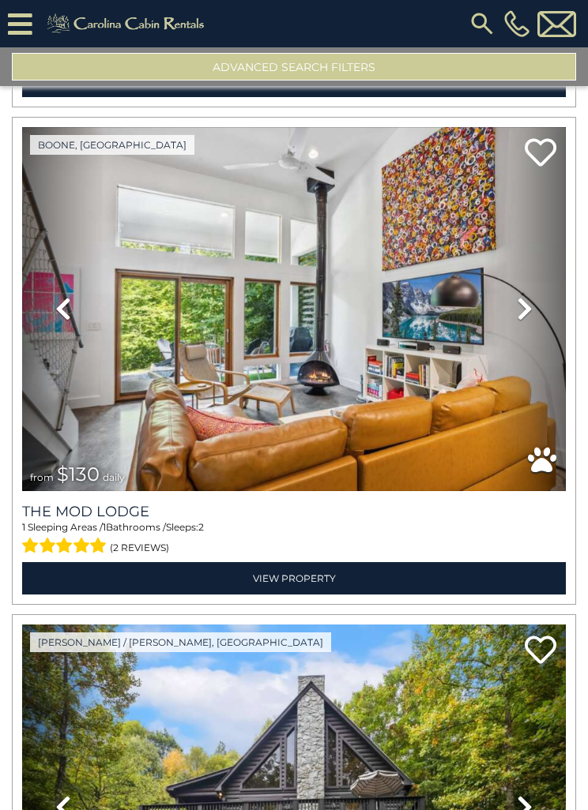
click at [517, 299] on icon at bounding box center [525, 308] width 16 height 25
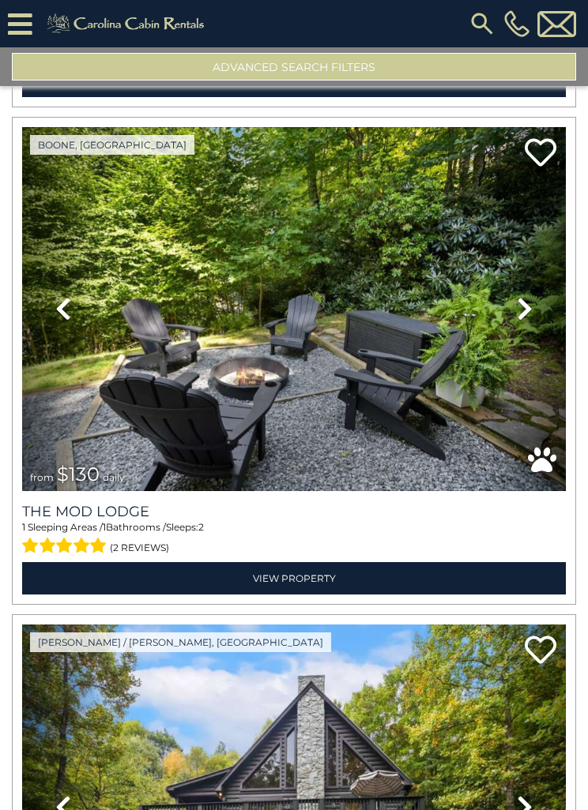
click at [526, 305] on icon at bounding box center [525, 308] width 16 height 25
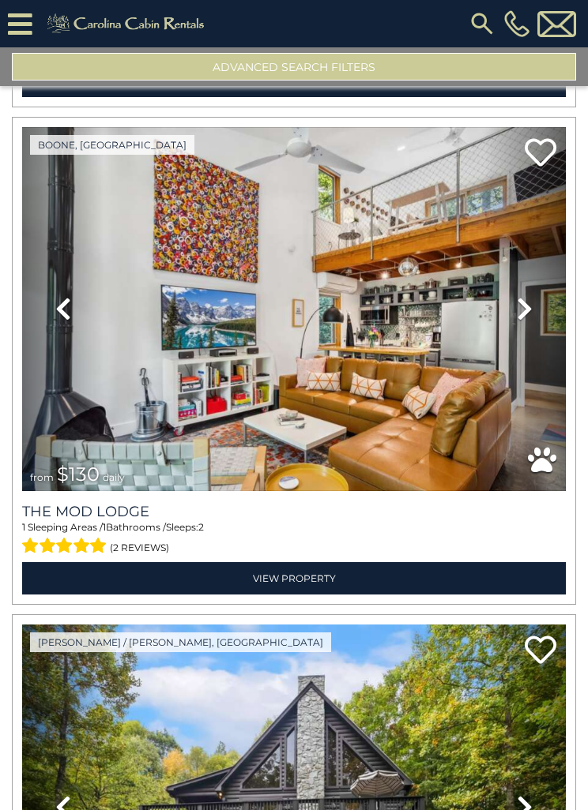
click at [517, 310] on icon at bounding box center [525, 308] width 16 height 25
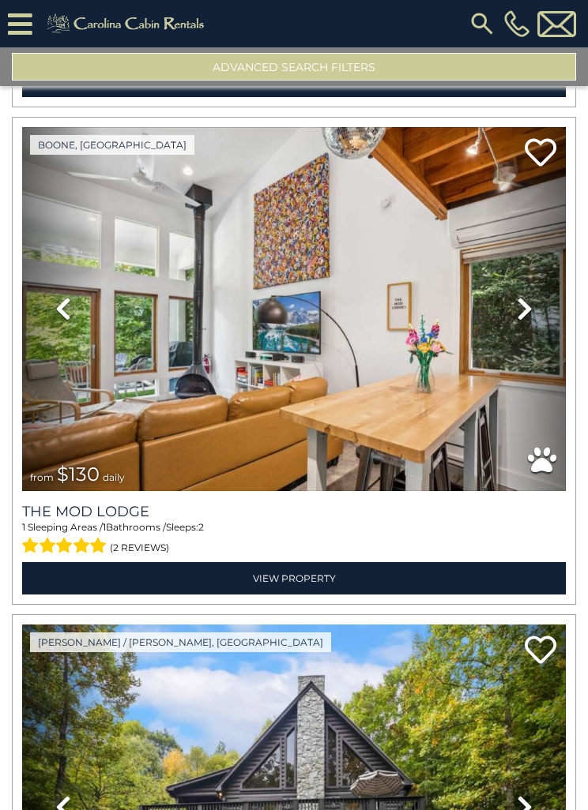
click at [513, 310] on link "Next" at bounding box center [524, 309] width 81 height 364
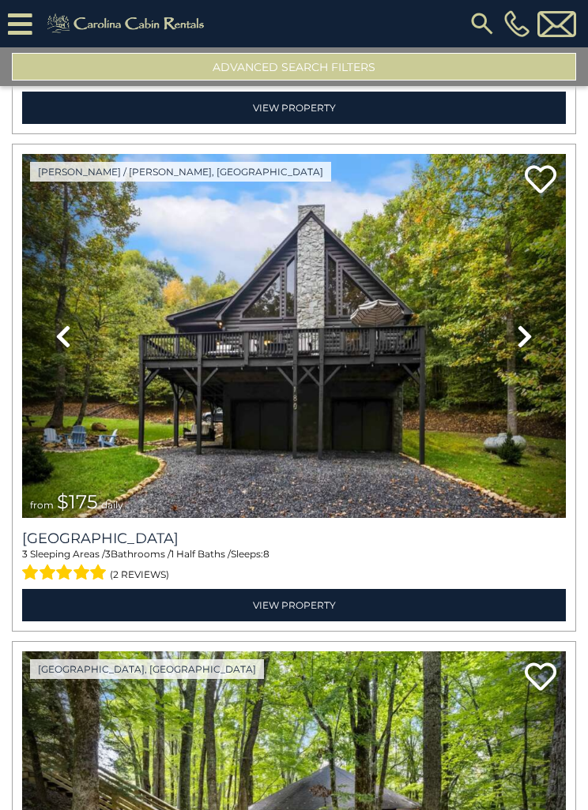
scroll to position [10969, 0]
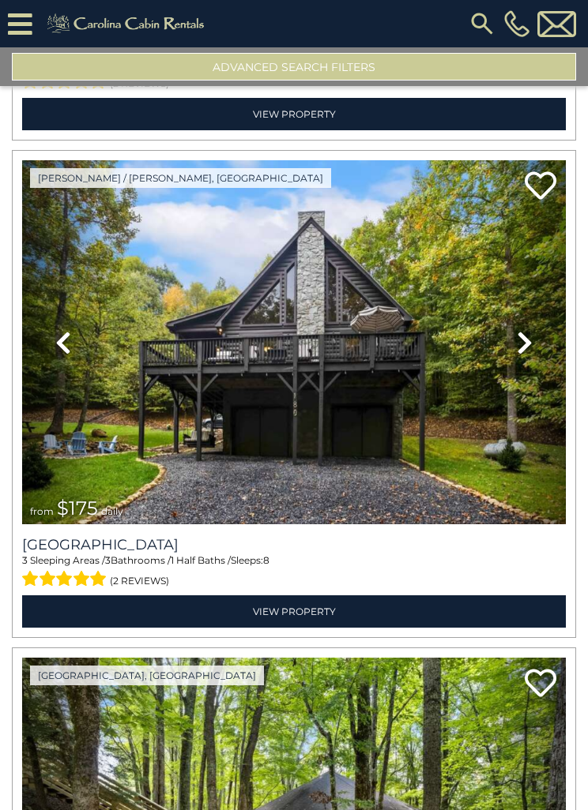
click at [513, 339] on link "Next" at bounding box center [524, 342] width 81 height 364
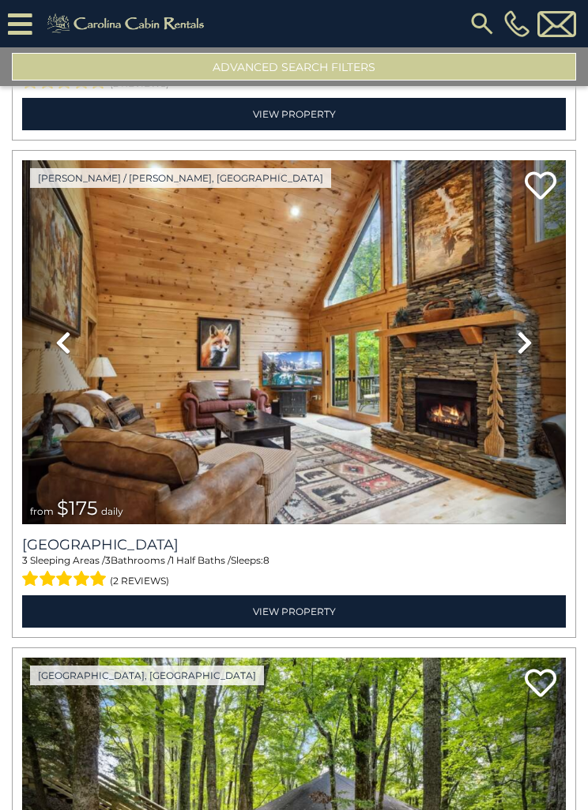
click at [529, 337] on icon at bounding box center [525, 342] width 16 height 25
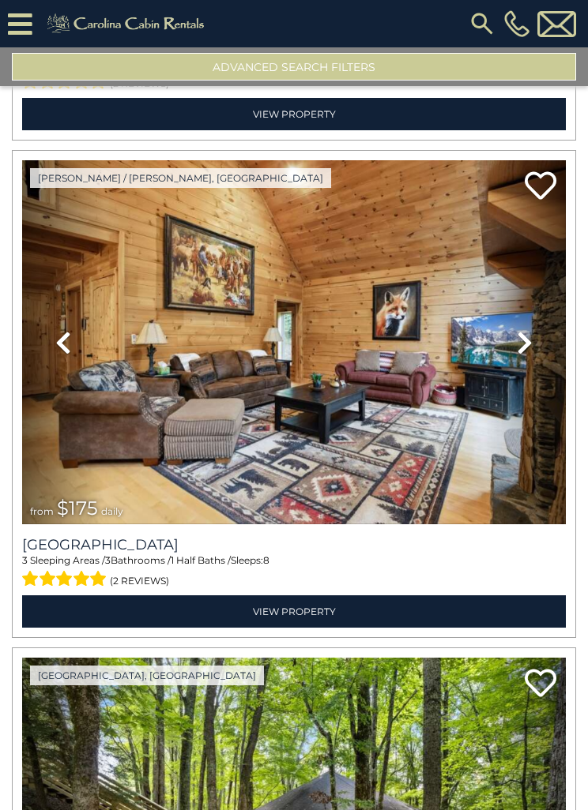
click at [517, 343] on icon at bounding box center [525, 342] width 16 height 25
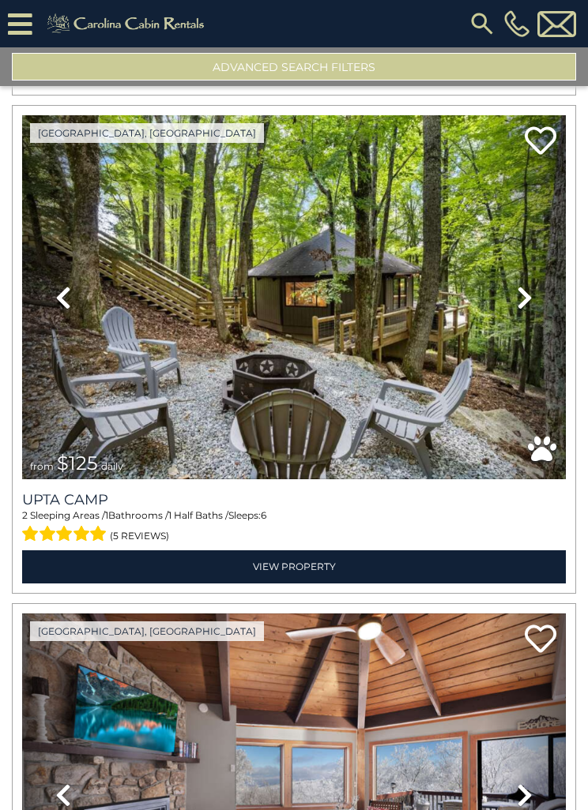
scroll to position [11513, 0]
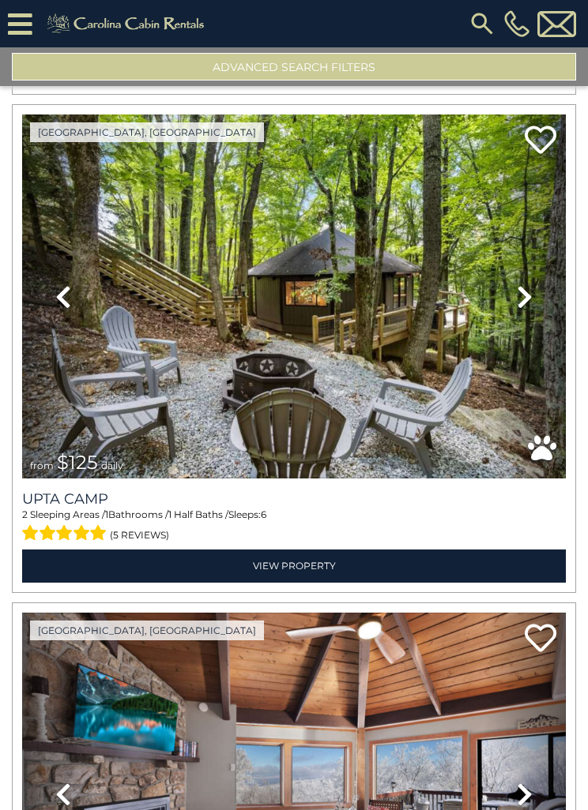
click at [517, 300] on icon at bounding box center [525, 296] width 16 height 25
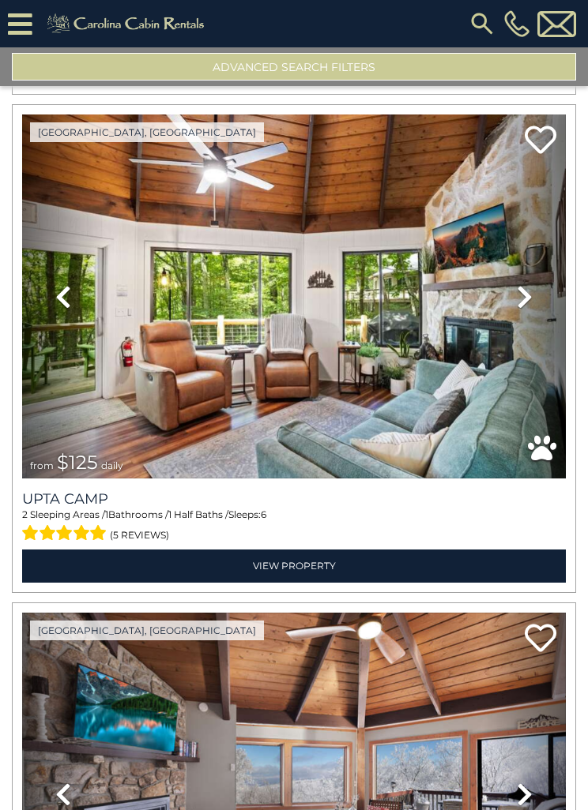
click at [532, 305] on icon at bounding box center [525, 296] width 16 height 25
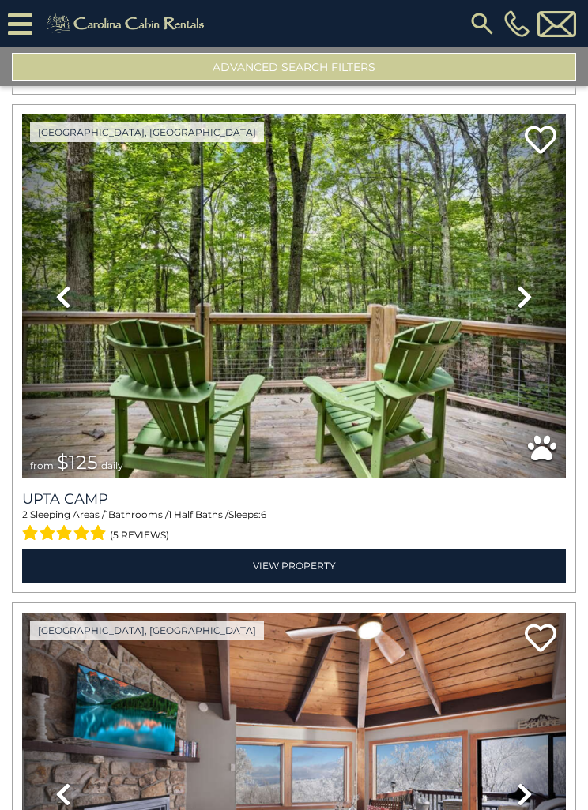
click at [524, 288] on icon at bounding box center [525, 296] width 16 height 25
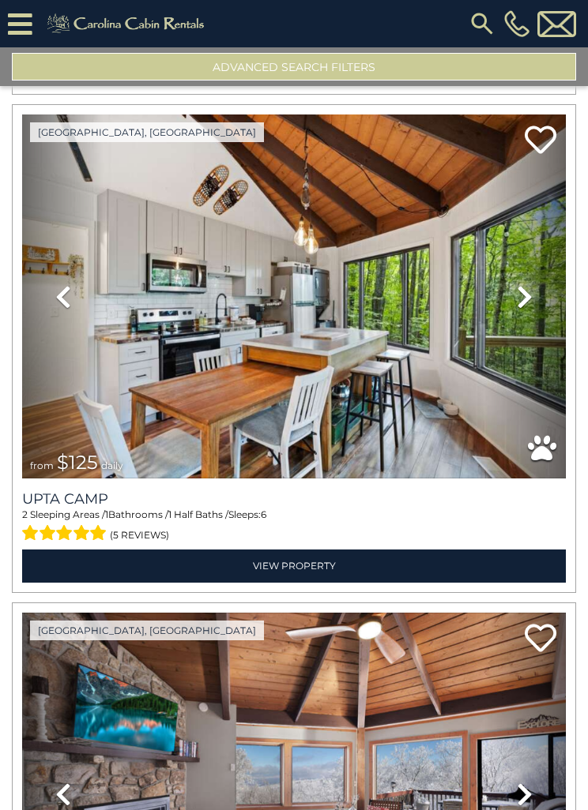
click at [526, 296] on icon at bounding box center [525, 296] width 16 height 25
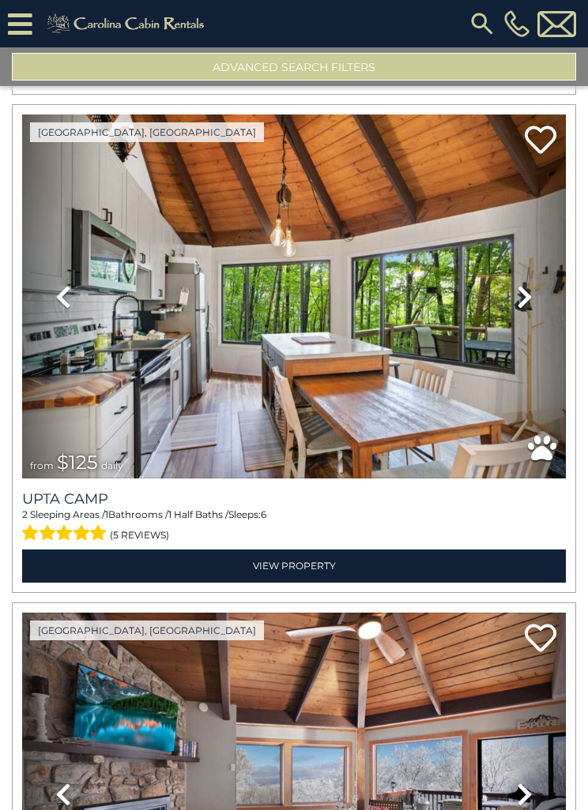
click at [522, 291] on icon at bounding box center [525, 296] width 16 height 25
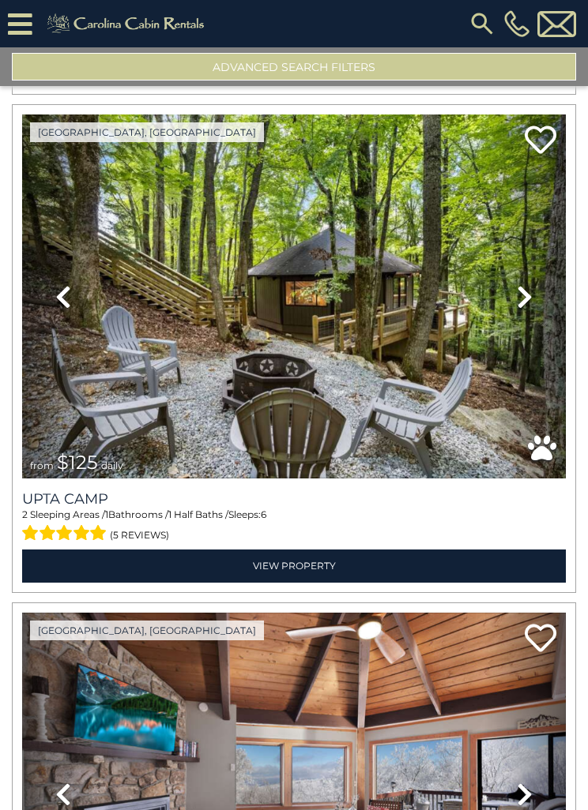
click at [516, 295] on link "Next" at bounding box center [524, 297] width 81 height 364
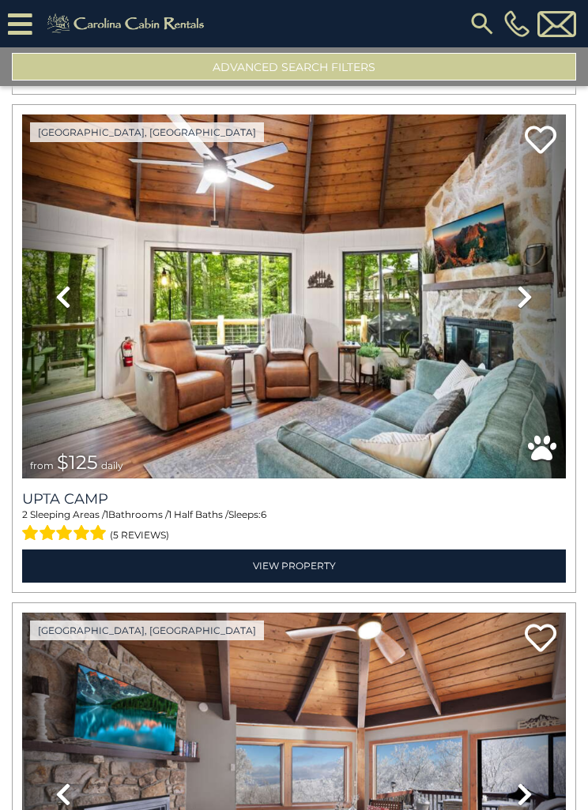
click at [516, 288] on link "Next" at bounding box center [524, 297] width 81 height 364
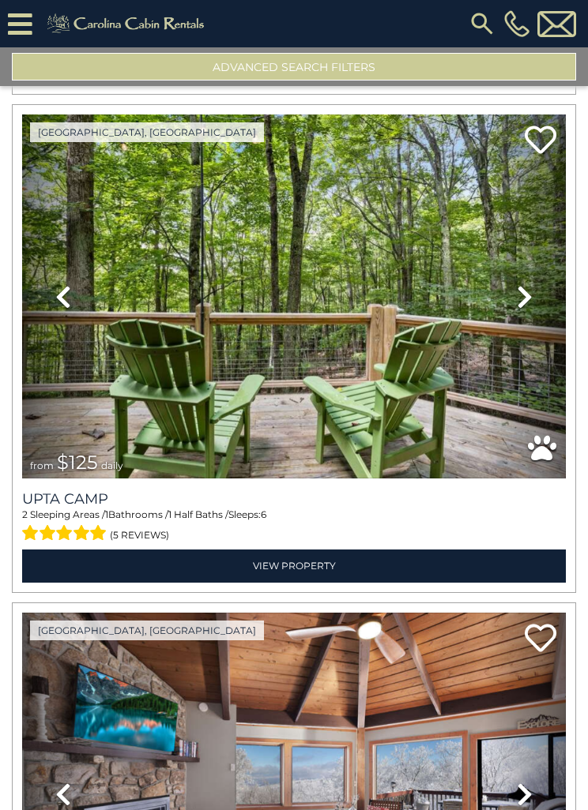
click at [517, 298] on icon at bounding box center [525, 296] width 16 height 25
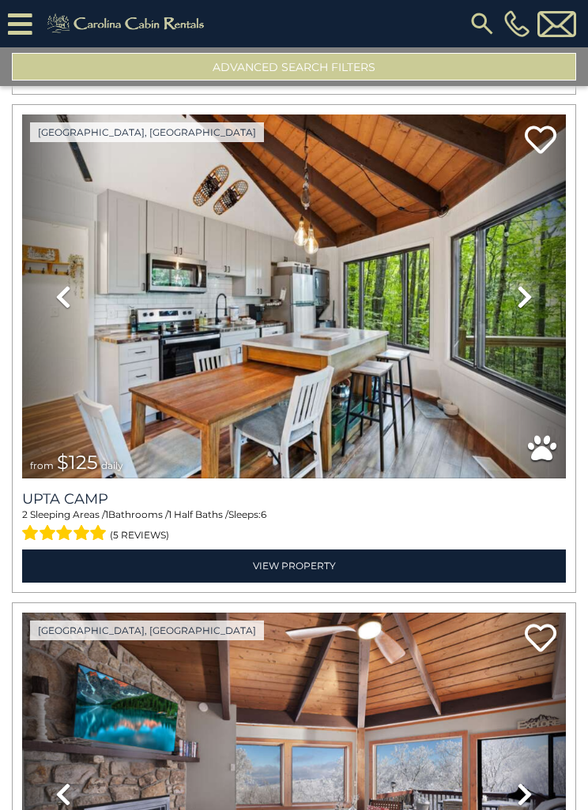
click at [530, 284] on icon at bounding box center [525, 296] width 16 height 25
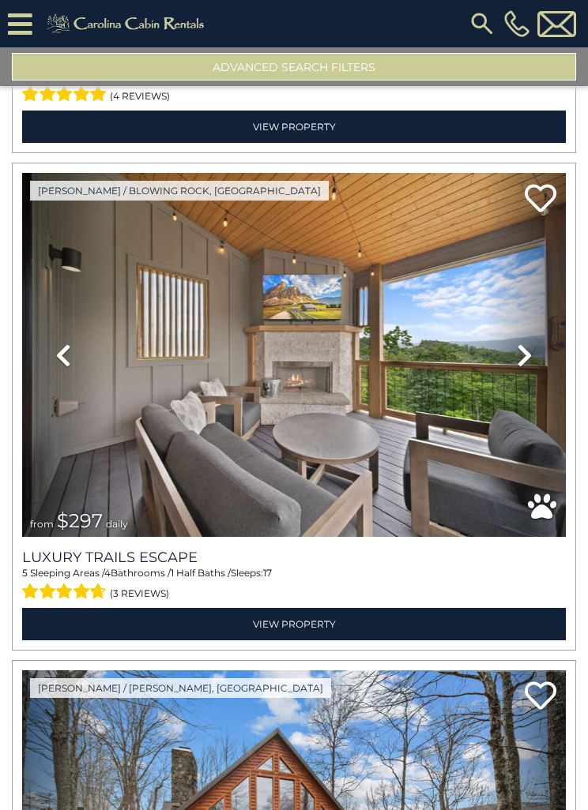
scroll to position [503, 0]
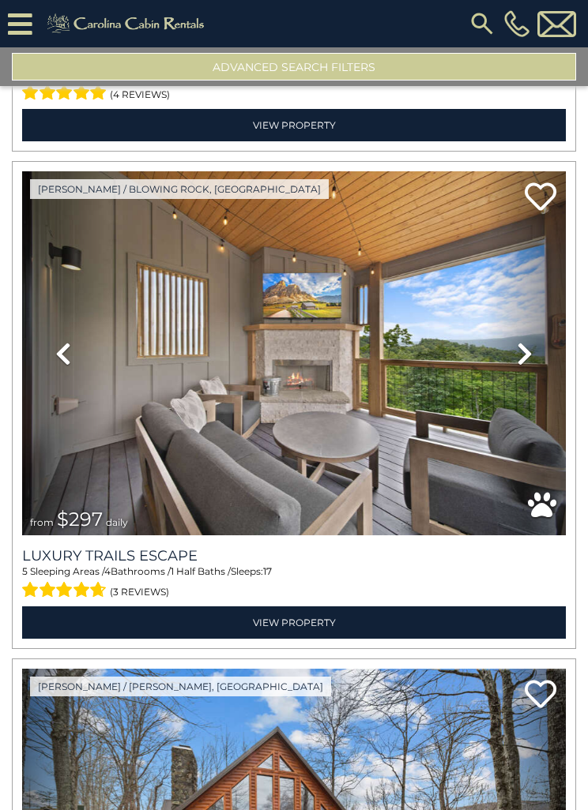
click at [527, 354] on icon at bounding box center [525, 353] width 16 height 25
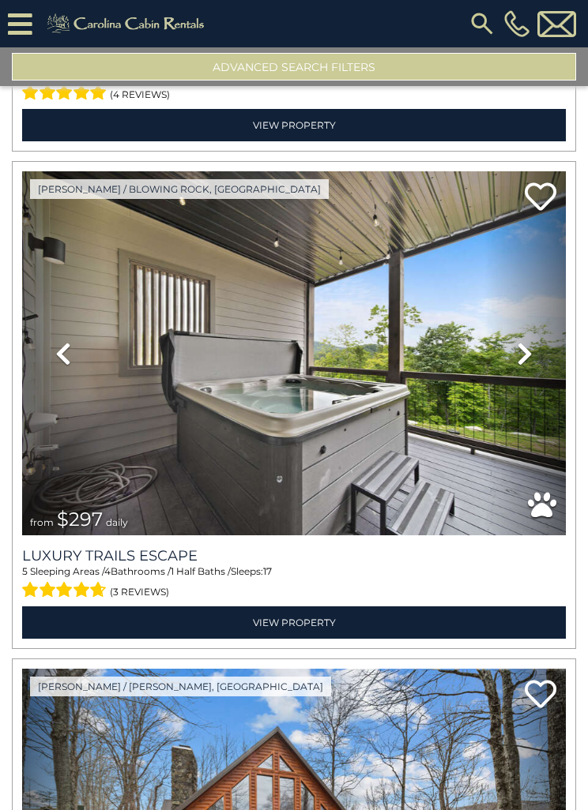
click at [527, 357] on icon at bounding box center [525, 353] width 16 height 25
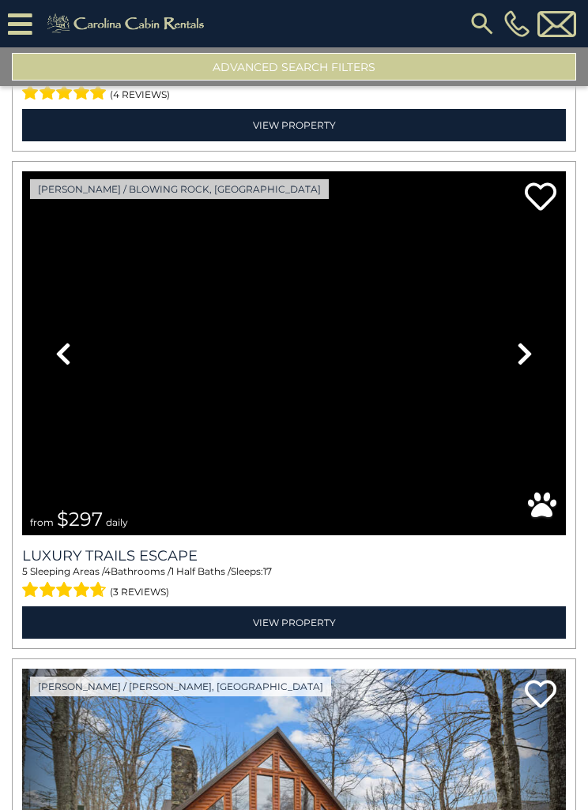
click at [84, 502] on link "View Property" at bounding box center [293, 623] width 543 height 32
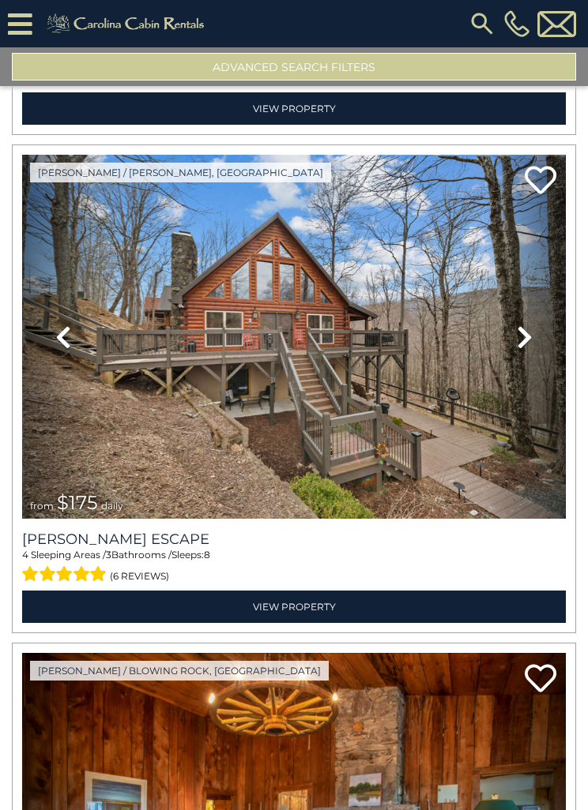
scroll to position [1014, 0]
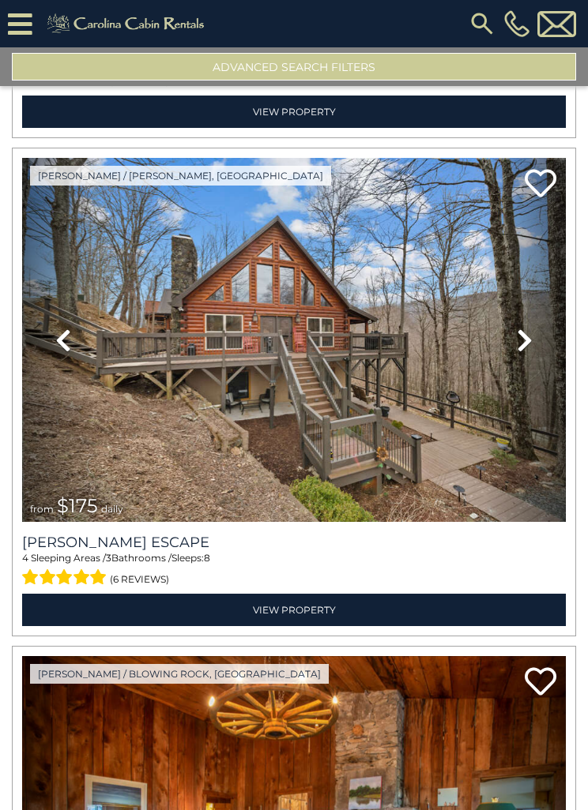
click at [349, 369] on img at bounding box center [293, 340] width 543 height 364
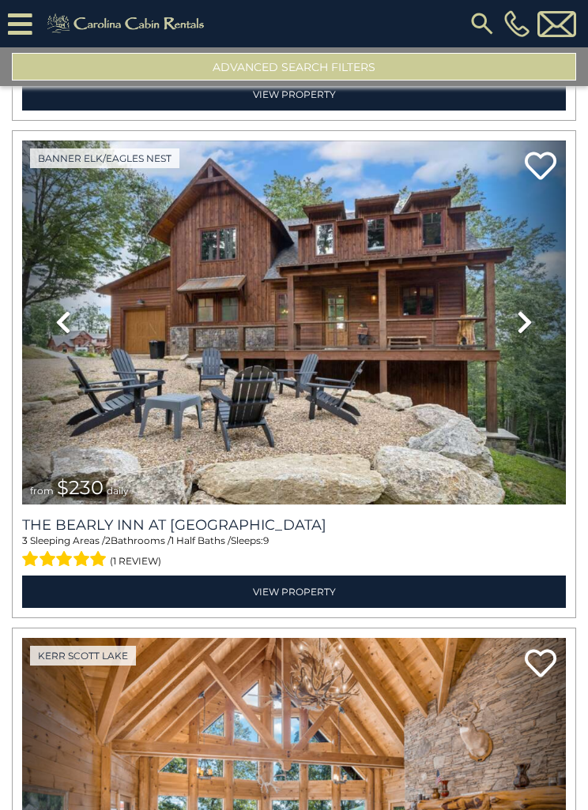
scroll to position [6011, 0]
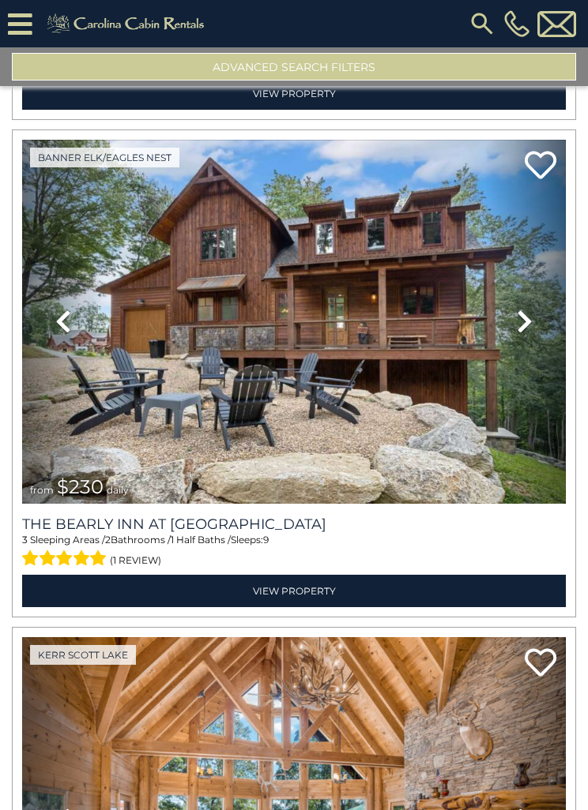
click at [94, 313] on link "Previous" at bounding box center [62, 322] width 81 height 364
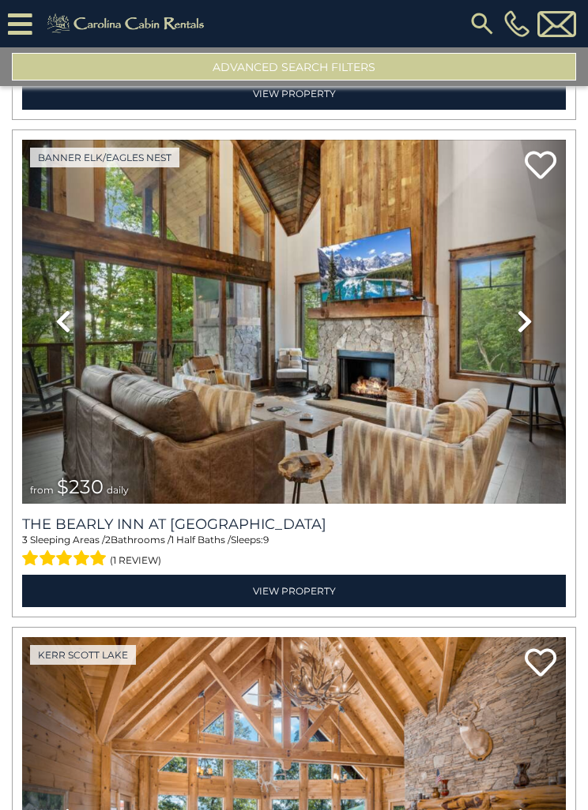
click at [512, 326] on link "Next" at bounding box center [524, 322] width 81 height 364
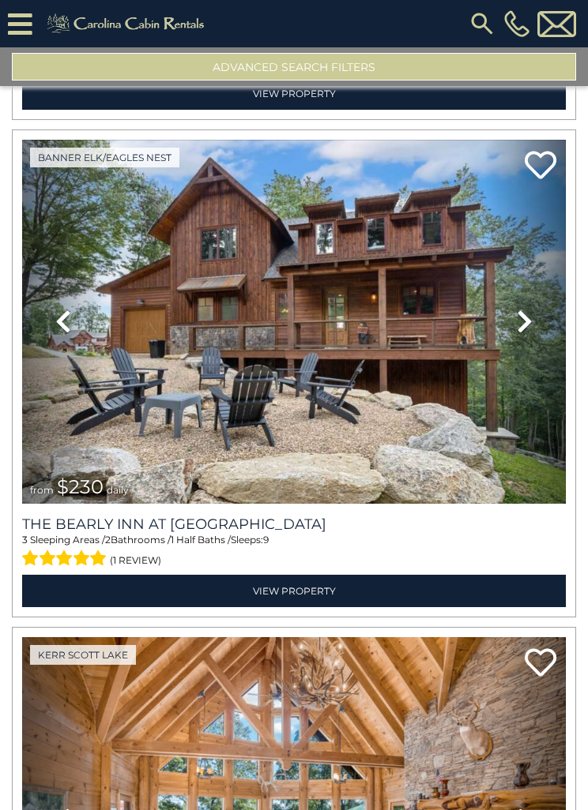
click at [111, 502] on link "View Property" at bounding box center [293, 591] width 543 height 32
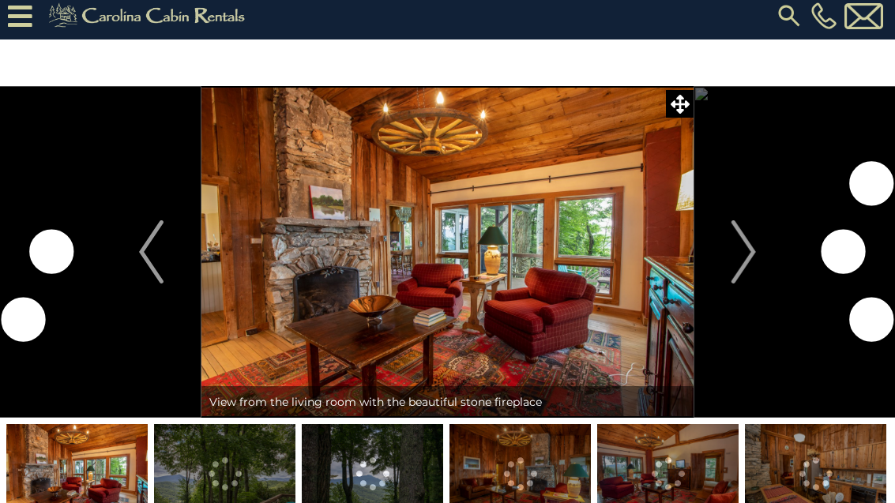
scroll to position [4, 0]
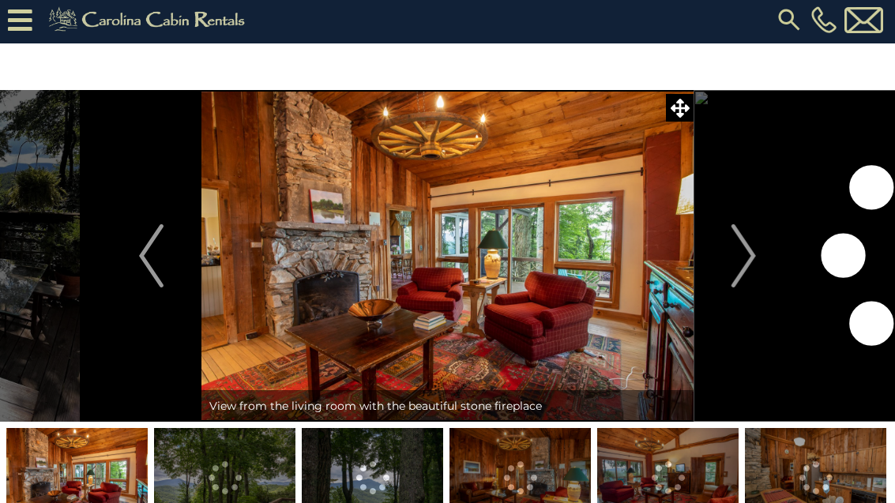
click at [749, 262] on img "Next" at bounding box center [743, 255] width 24 height 63
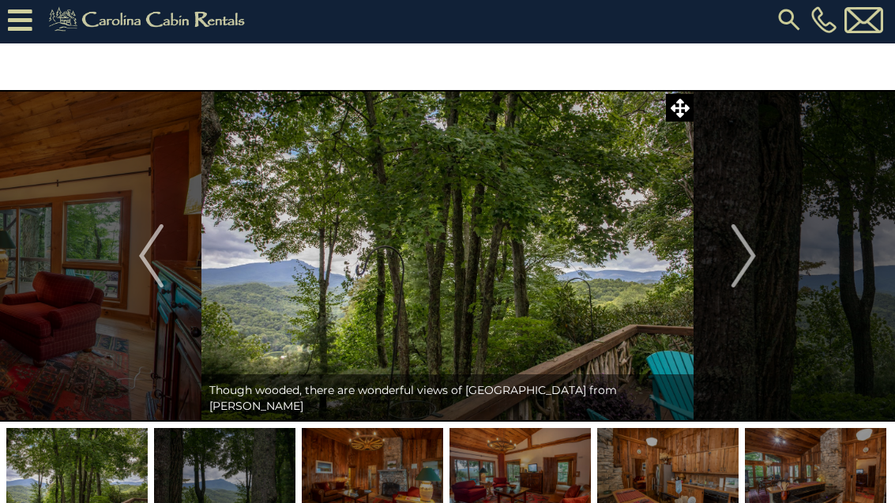
click at [748, 254] on img "Next" at bounding box center [743, 255] width 24 height 63
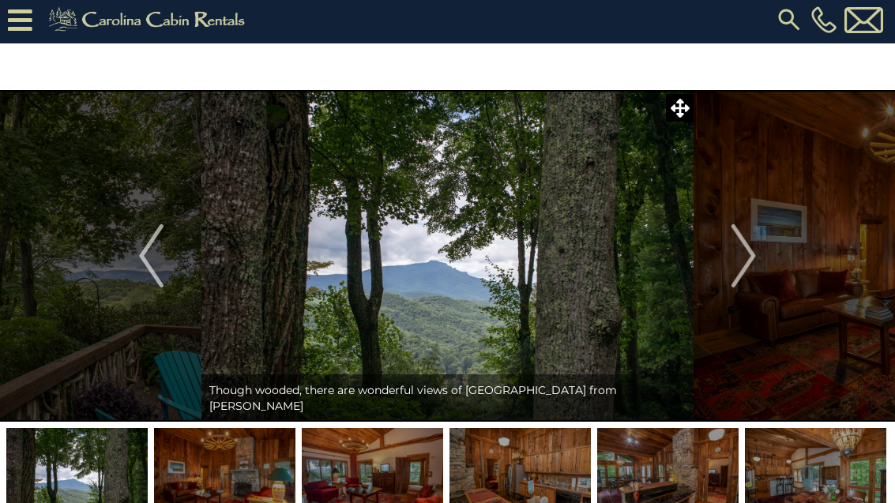
click at [740, 262] on img "Next" at bounding box center [743, 255] width 24 height 63
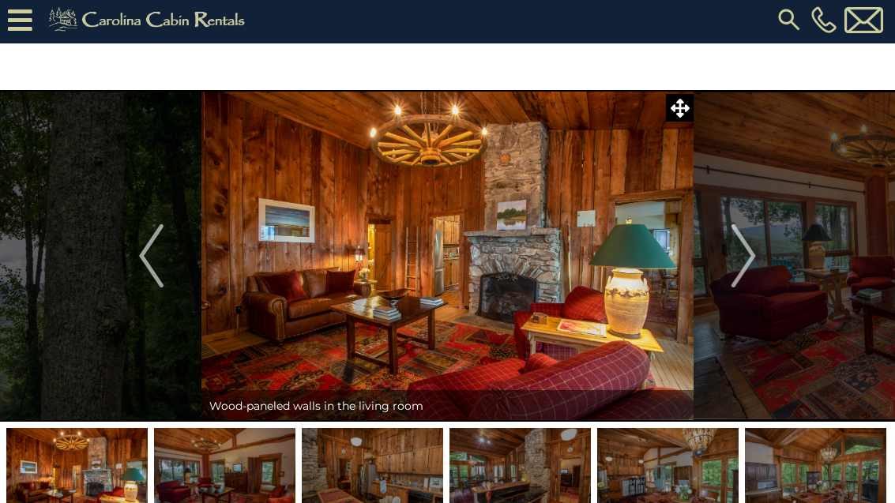
click at [741, 265] on img "Next" at bounding box center [743, 255] width 24 height 63
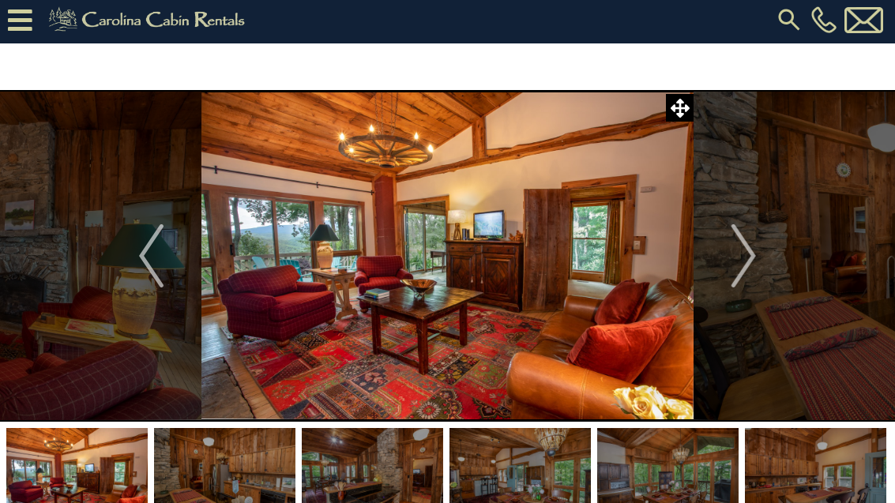
click at [730, 265] on button "Next" at bounding box center [744, 256] width 100 height 332
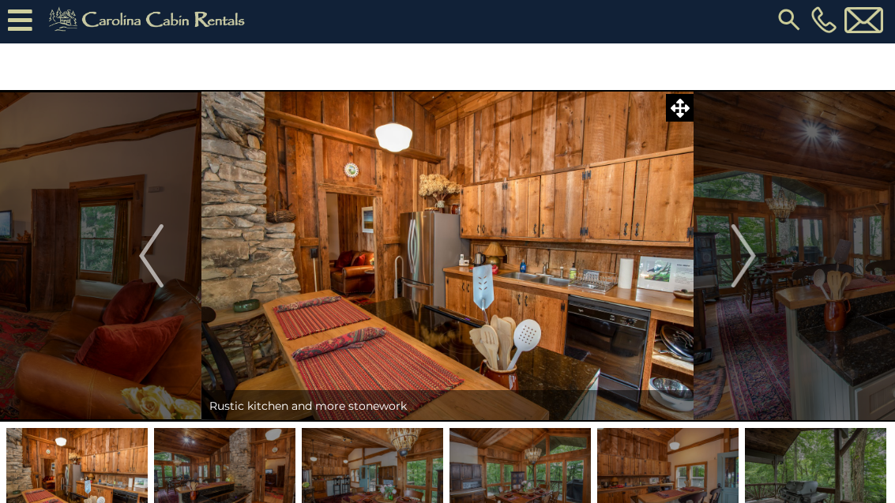
click at [734, 265] on img "Next" at bounding box center [743, 255] width 24 height 63
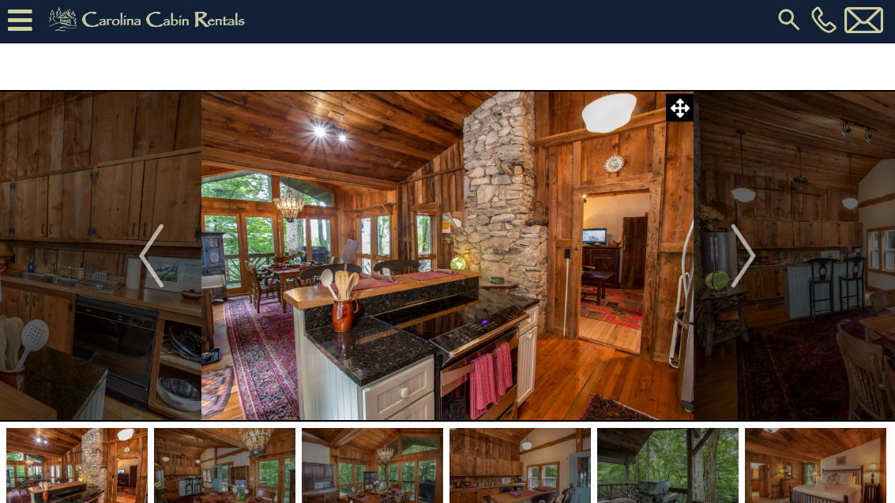
click at [728, 265] on button "Next" at bounding box center [744, 256] width 100 height 332
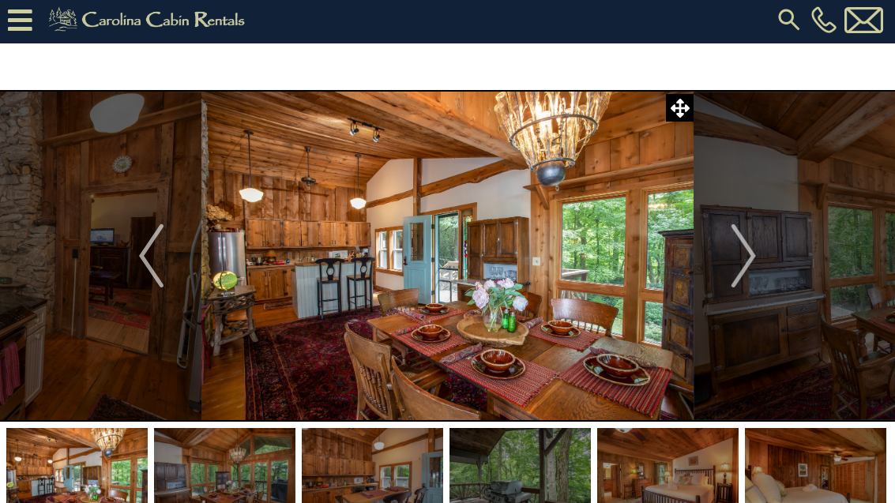
click at [724, 269] on button "Next" at bounding box center [744, 256] width 100 height 332
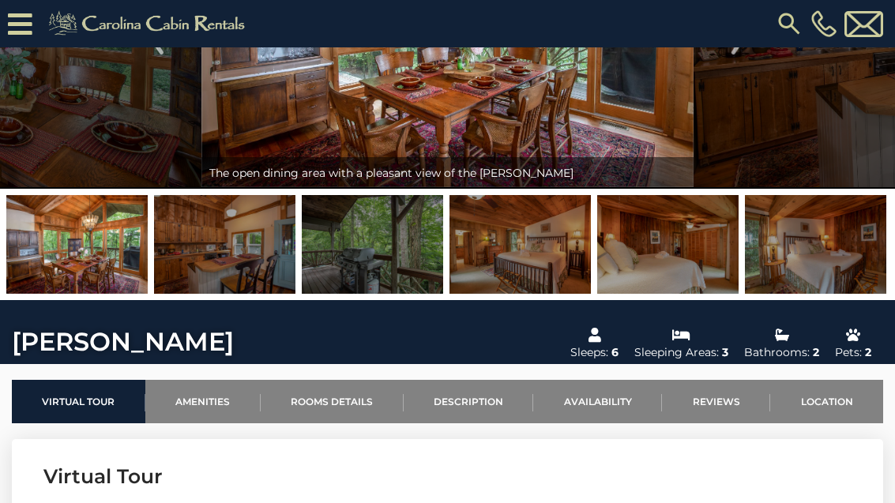
scroll to position [0, 0]
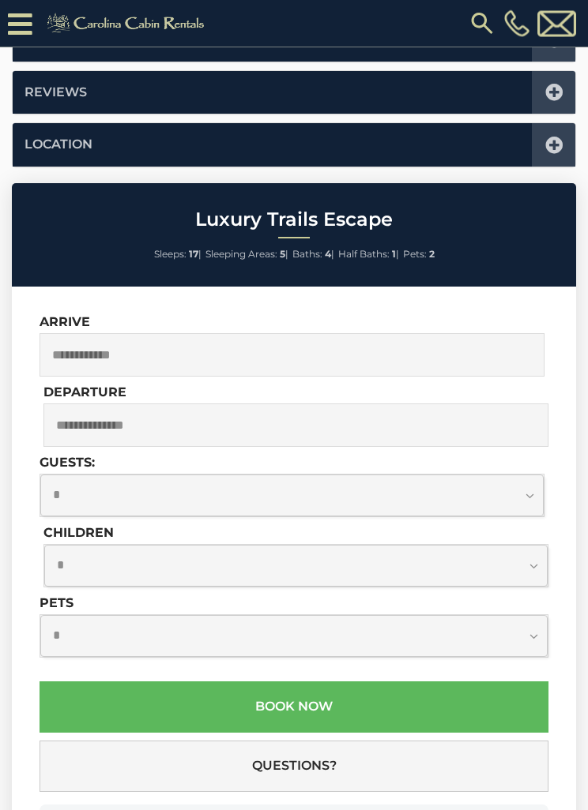
scroll to position [990, 0]
click at [66, 346] on input "text" at bounding box center [291, 354] width 505 height 43
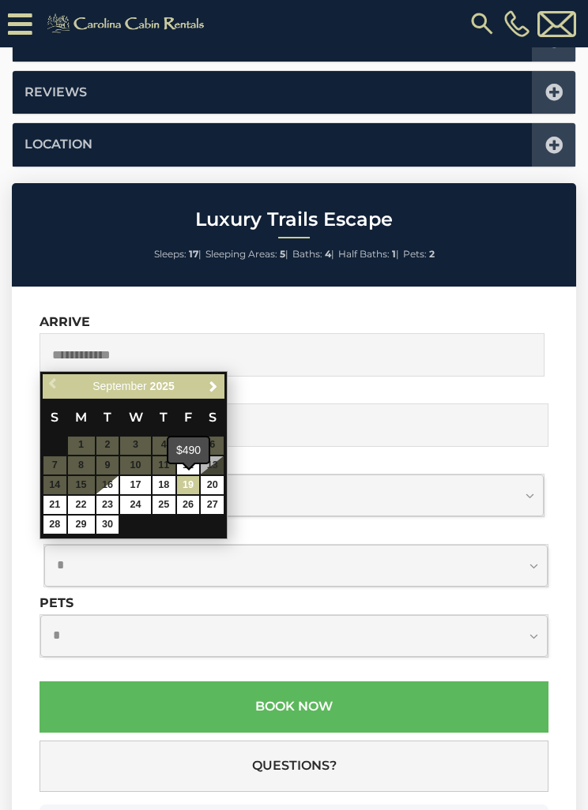
click at [190, 480] on link "19" at bounding box center [188, 485] width 23 height 18
type input "**********"
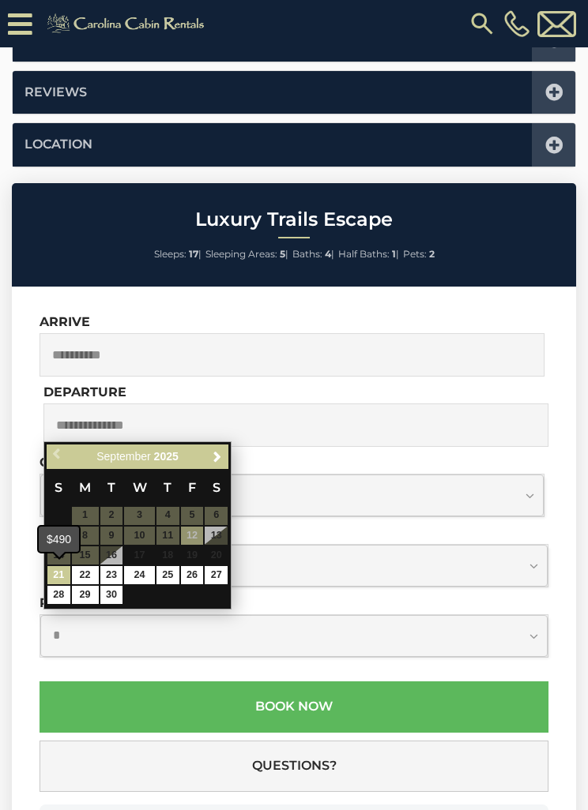
click at [56, 566] on link "21" at bounding box center [58, 575] width 23 height 18
type input "**********"
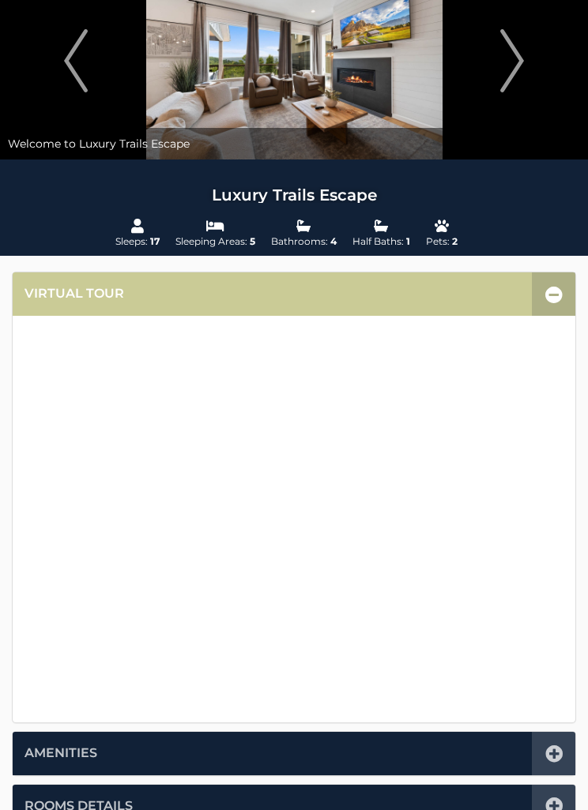
scroll to position [0, 0]
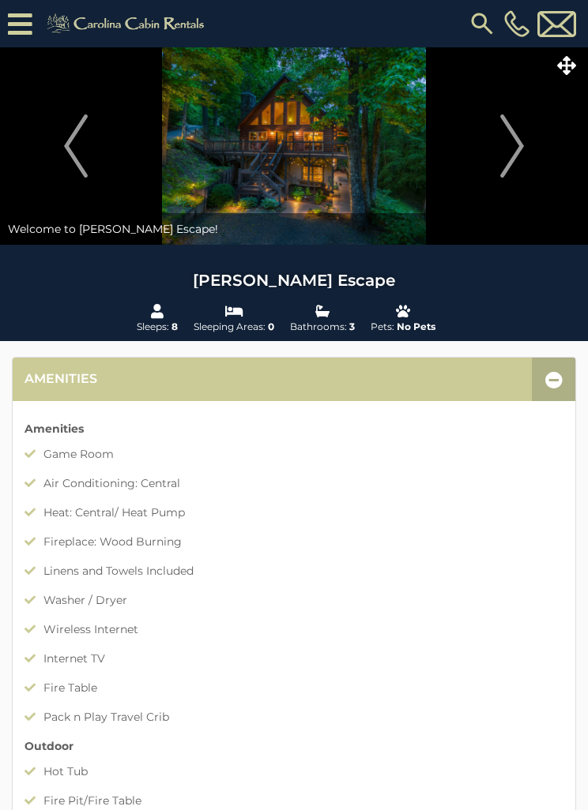
click at [505, 155] on img "Next" at bounding box center [512, 146] width 24 height 63
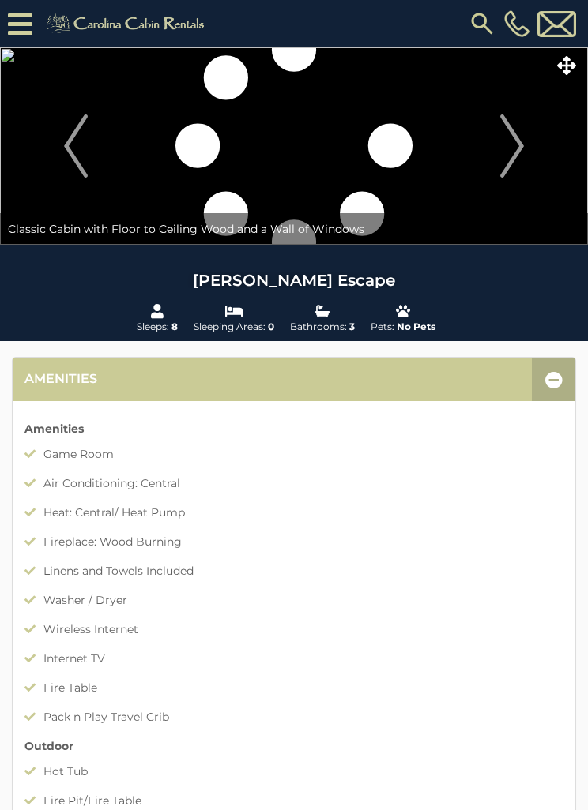
click at [502, 155] on img "Next" at bounding box center [512, 146] width 24 height 63
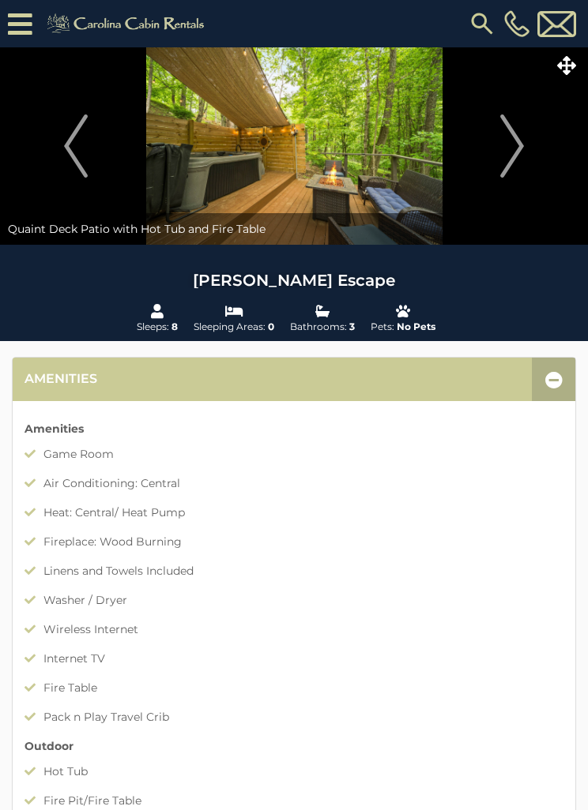
click at [510, 149] on img "Next" at bounding box center [512, 146] width 24 height 63
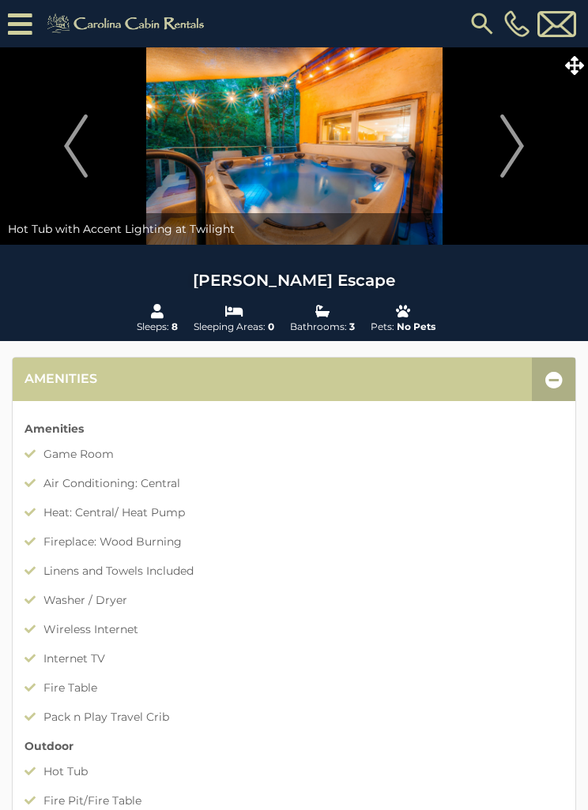
click at [497, 168] on button "Next" at bounding box center [512, 145] width 136 height 197
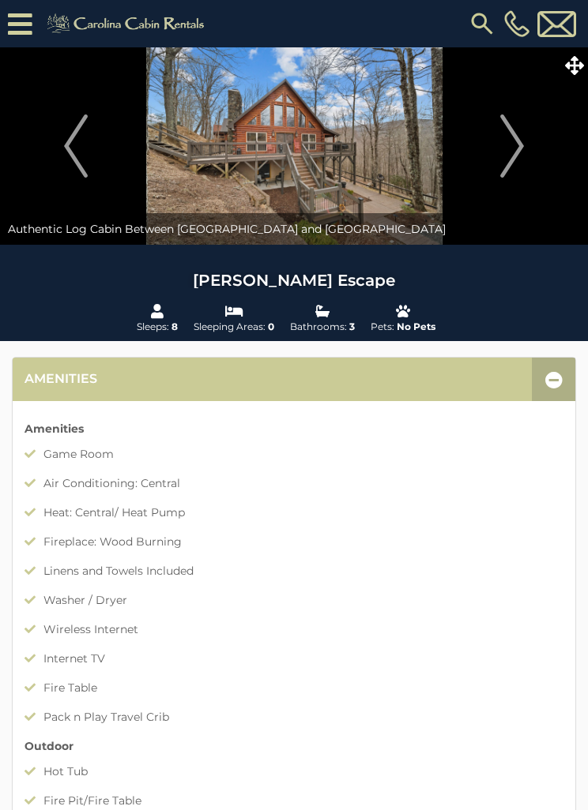
click at [494, 155] on button "Next" at bounding box center [512, 145] width 136 height 197
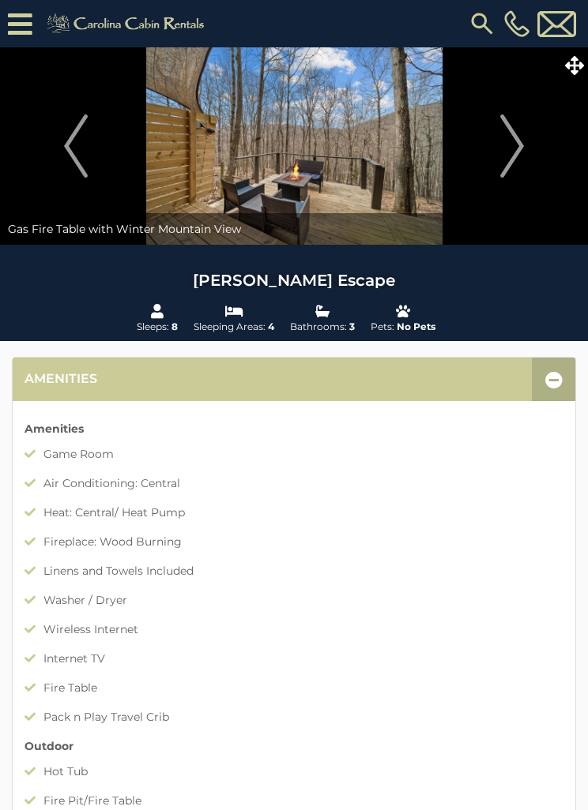
click at [497, 164] on button "Next" at bounding box center [512, 145] width 136 height 197
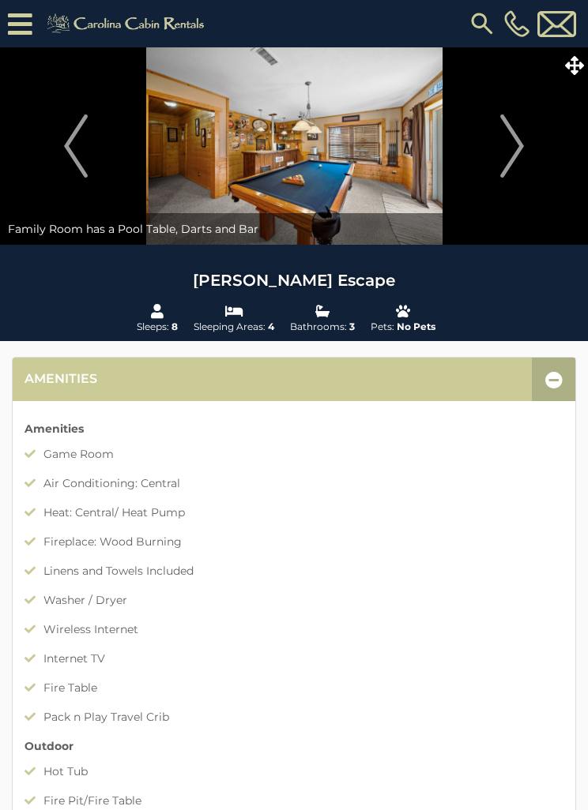
click at [568, 70] on icon at bounding box center [574, 65] width 19 height 19
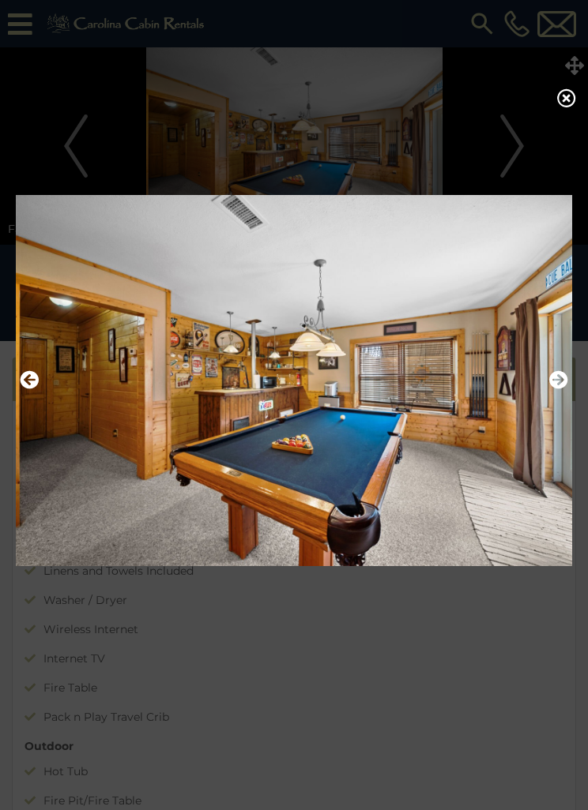
click at [558, 380] on icon "Next" at bounding box center [558, 379] width 19 height 19
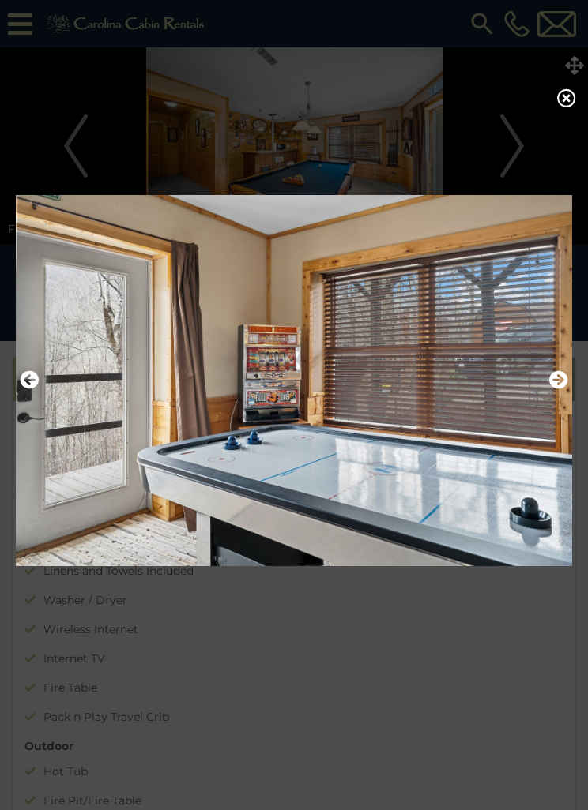
click at [554, 380] on icon "Next" at bounding box center [558, 379] width 19 height 19
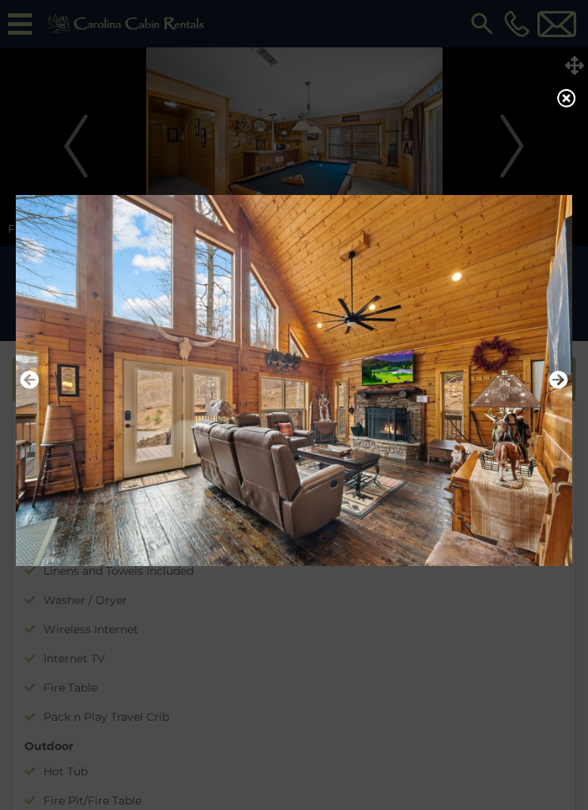
click at [555, 377] on button "Next" at bounding box center [558, 380] width 19 height 27
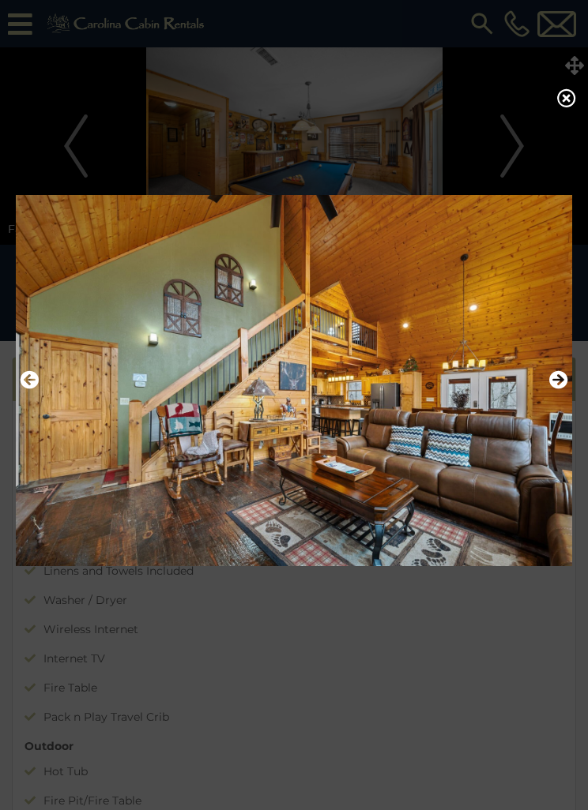
click at [548, 382] on img at bounding box center [294, 381] width 556 height 392
click at [543, 390] on img at bounding box center [294, 381] width 556 height 392
click at [560, 389] on icon "Next" at bounding box center [558, 379] width 19 height 19
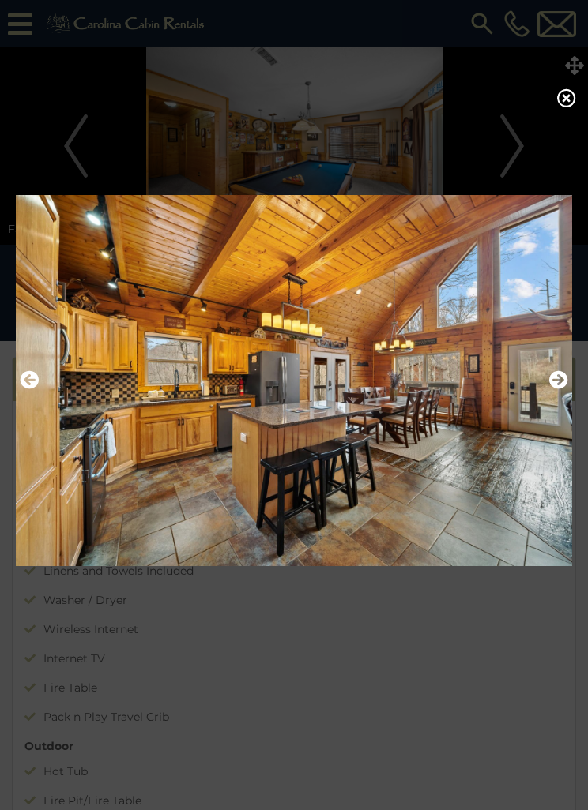
click at [563, 373] on img at bounding box center [294, 381] width 556 height 392
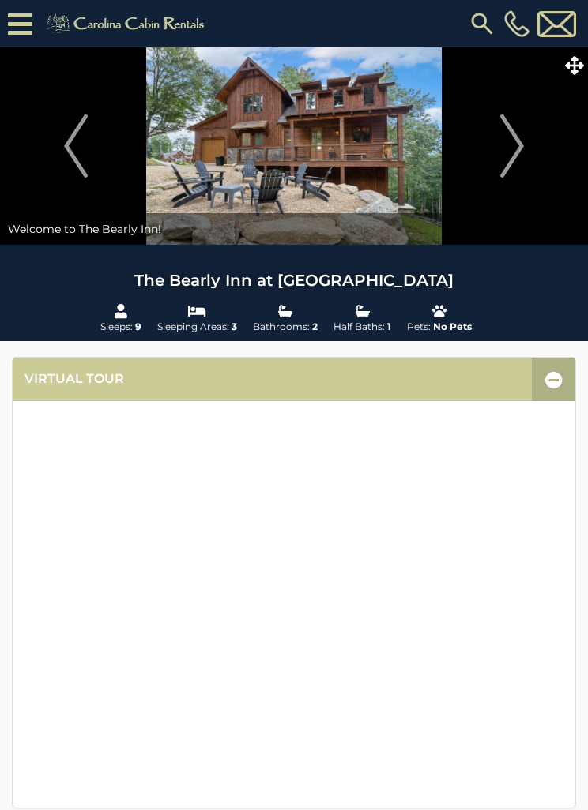
click at [503, 160] on img "Next" at bounding box center [512, 146] width 24 height 63
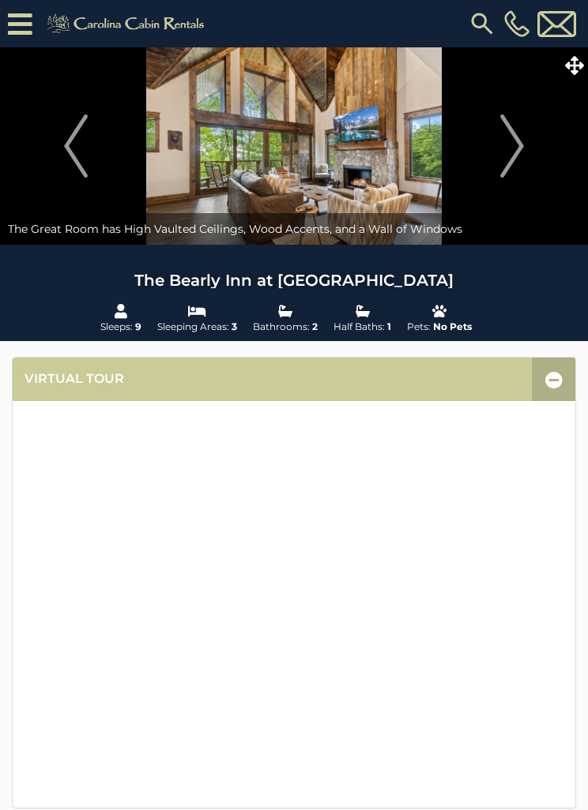
click at [496, 160] on button "Next" at bounding box center [512, 145] width 136 height 197
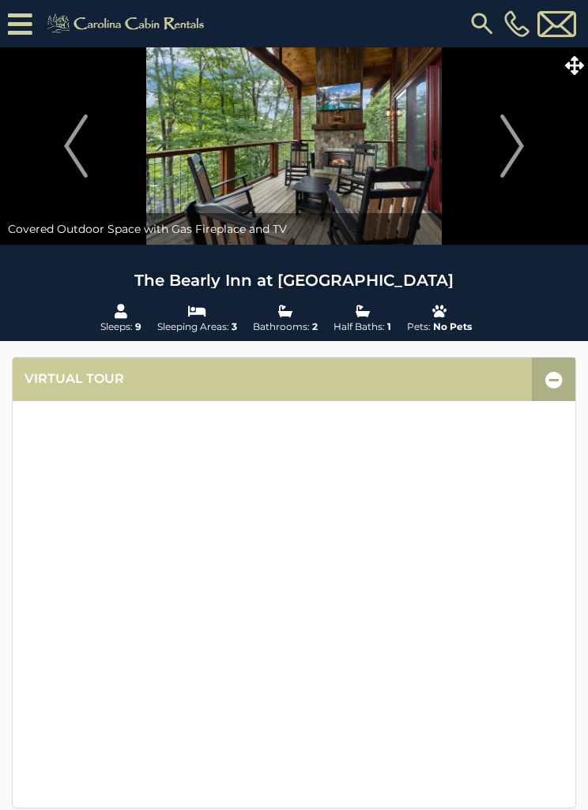
click at [498, 166] on button "Next" at bounding box center [512, 145] width 136 height 197
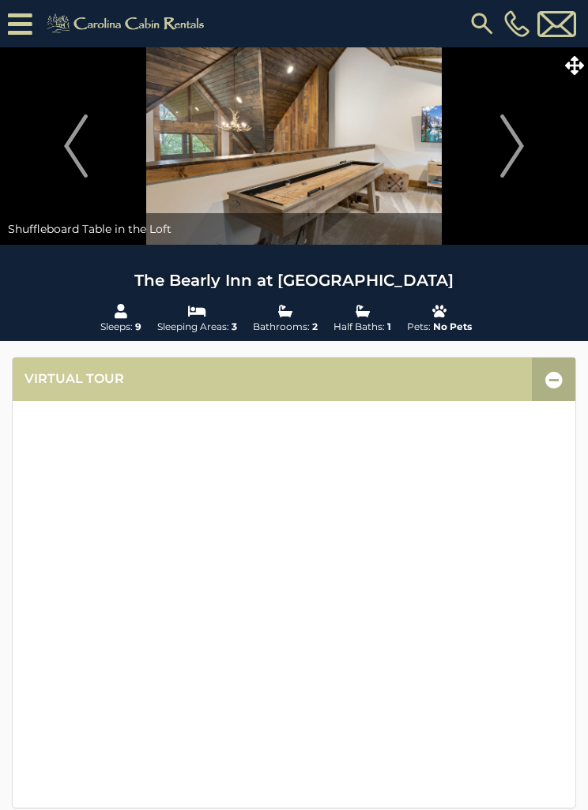
click at [498, 152] on button "Next" at bounding box center [512, 145] width 136 height 197
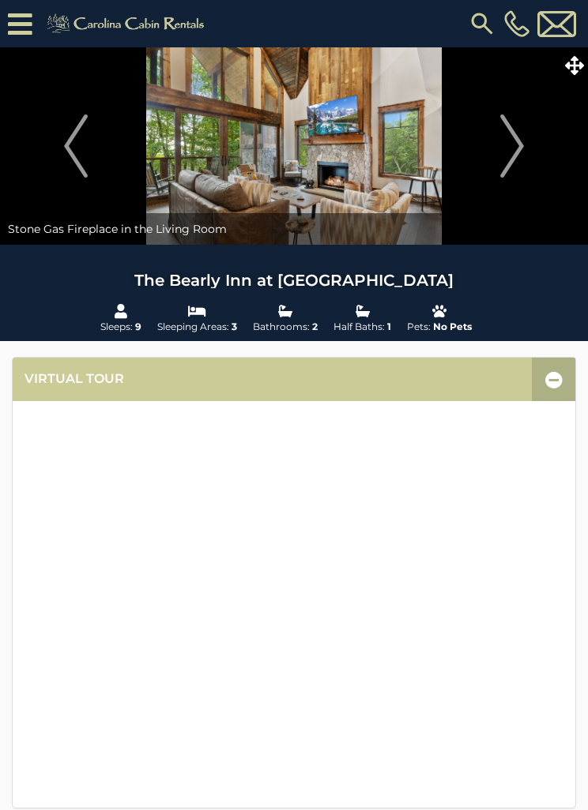
click at [502, 157] on img "Next" at bounding box center [512, 146] width 24 height 63
